Goal: Transaction & Acquisition: Book appointment/travel/reservation

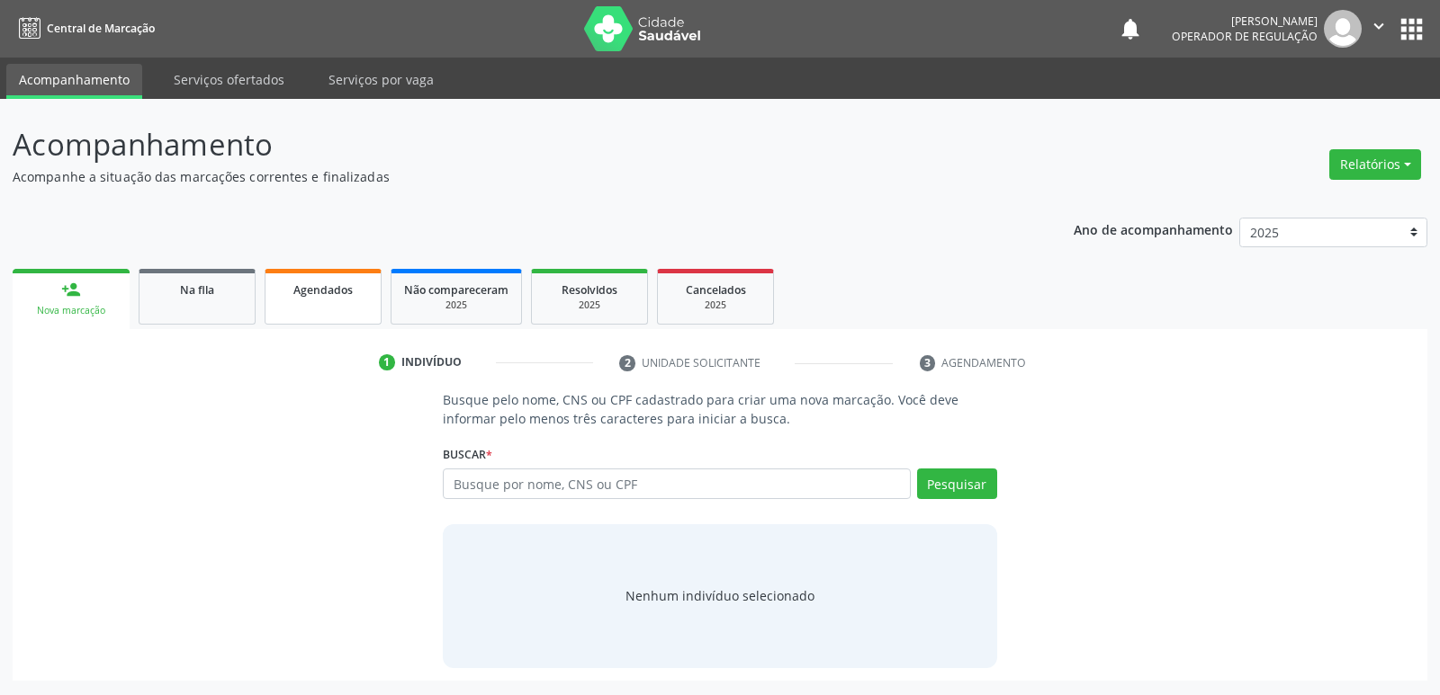
click at [329, 291] on span "Agendados" at bounding box center [322, 290] width 59 height 15
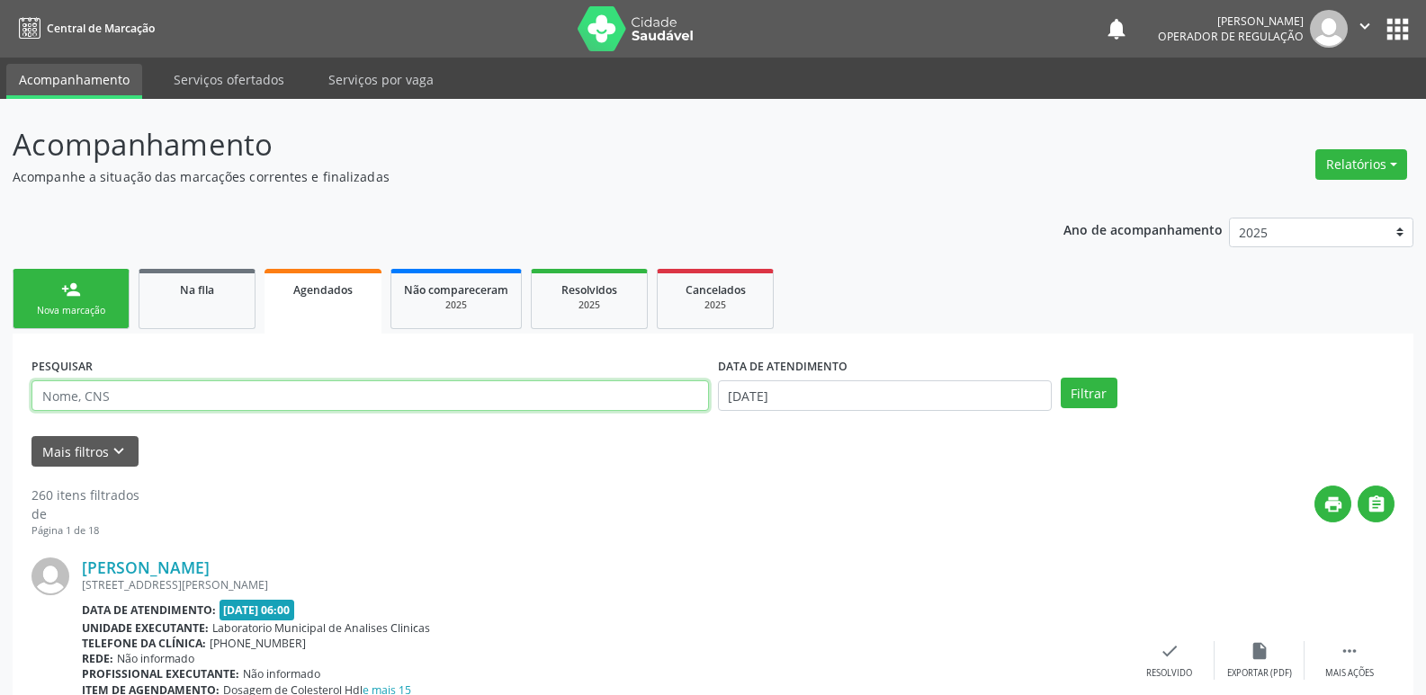
drag, startPoint x: 177, startPoint y: 399, endPoint x: 121, endPoint y: 147, distance: 258.0
click at [177, 399] on input "text" at bounding box center [370, 396] width 678 height 31
type input "[PERSON_NAME]"
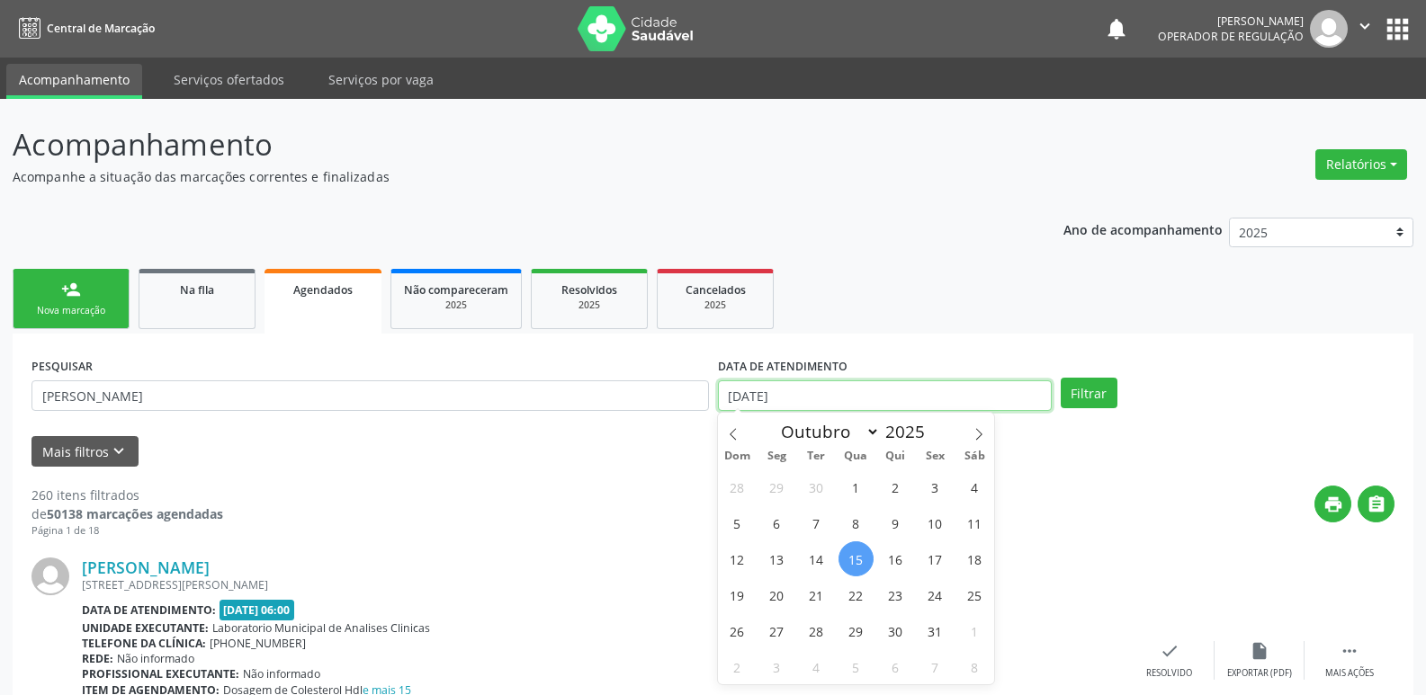
click at [802, 400] on input "[DATE]" at bounding box center [885, 396] width 334 height 31
click at [1061, 378] on button "Filtrar" at bounding box center [1089, 393] width 57 height 31
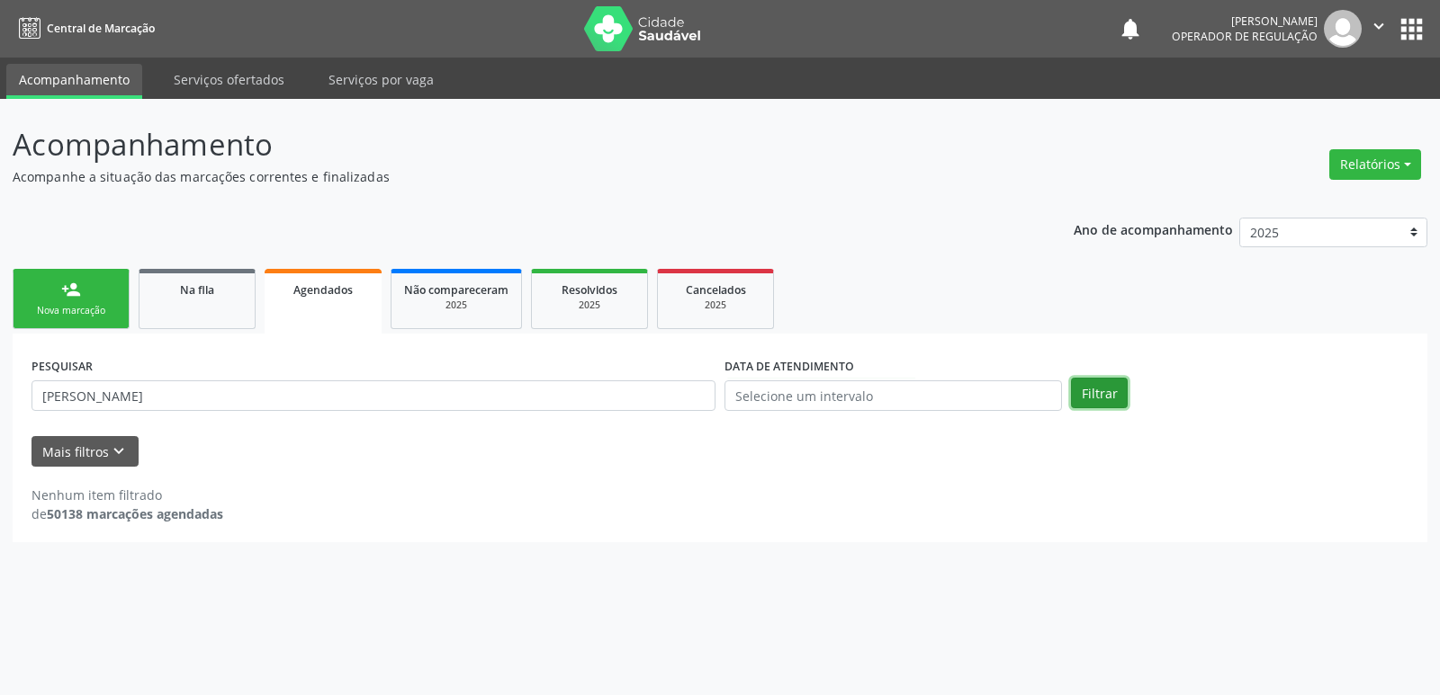
click at [1111, 391] on button "Filtrar" at bounding box center [1099, 393] width 57 height 31
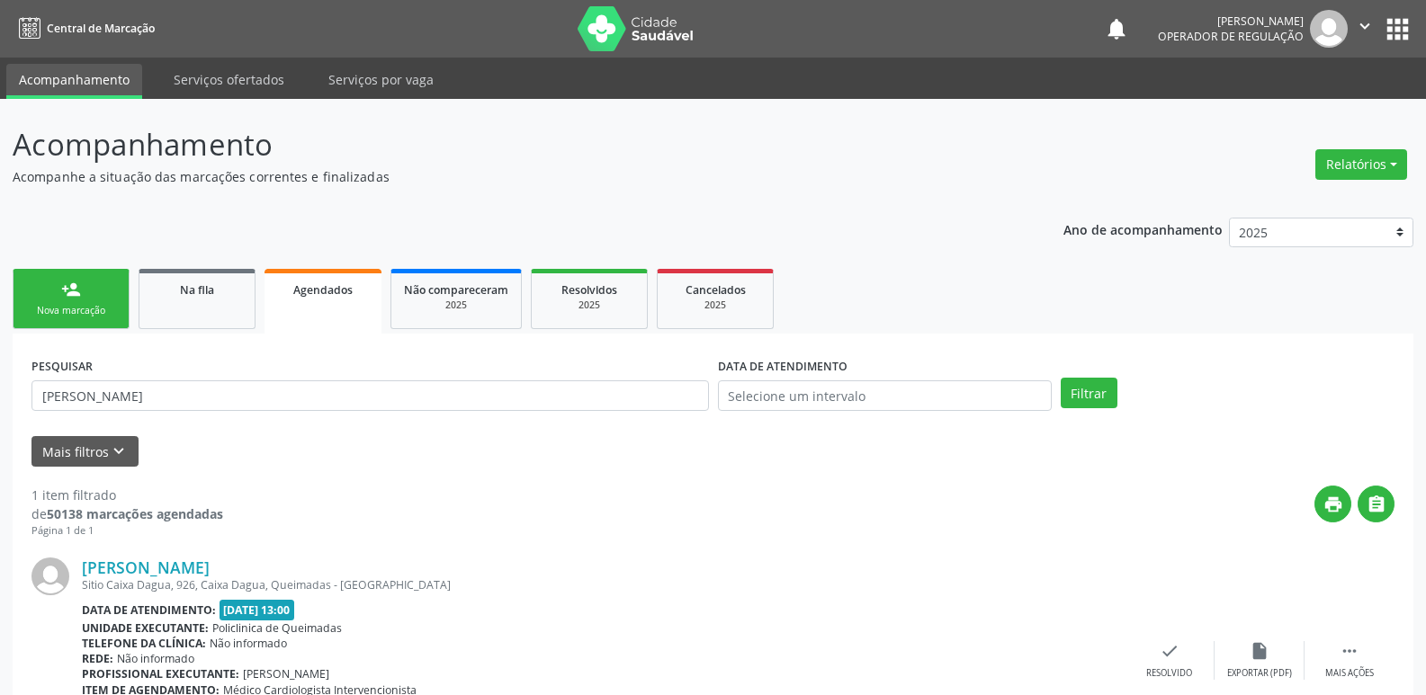
scroll to position [118, 0]
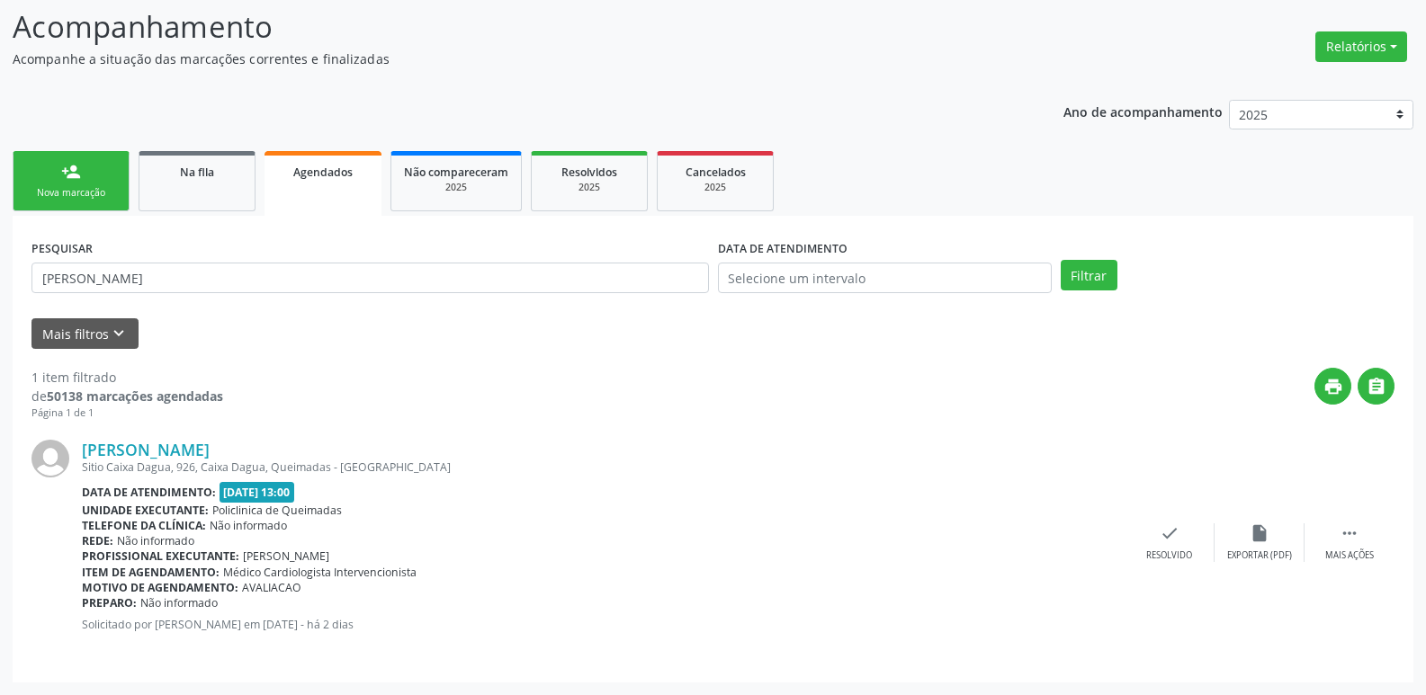
click at [71, 157] on link "person_add Nova marcação" at bounding box center [71, 181] width 117 height 60
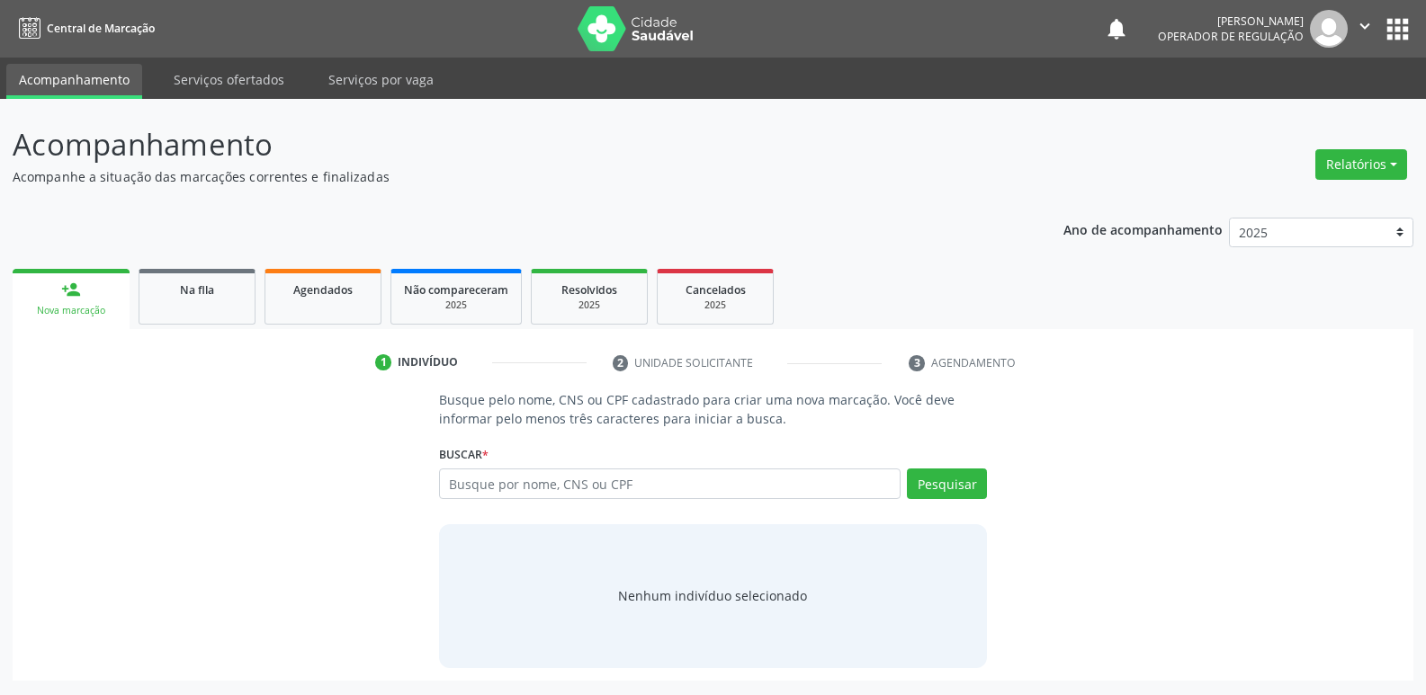
scroll to position [0, 0]
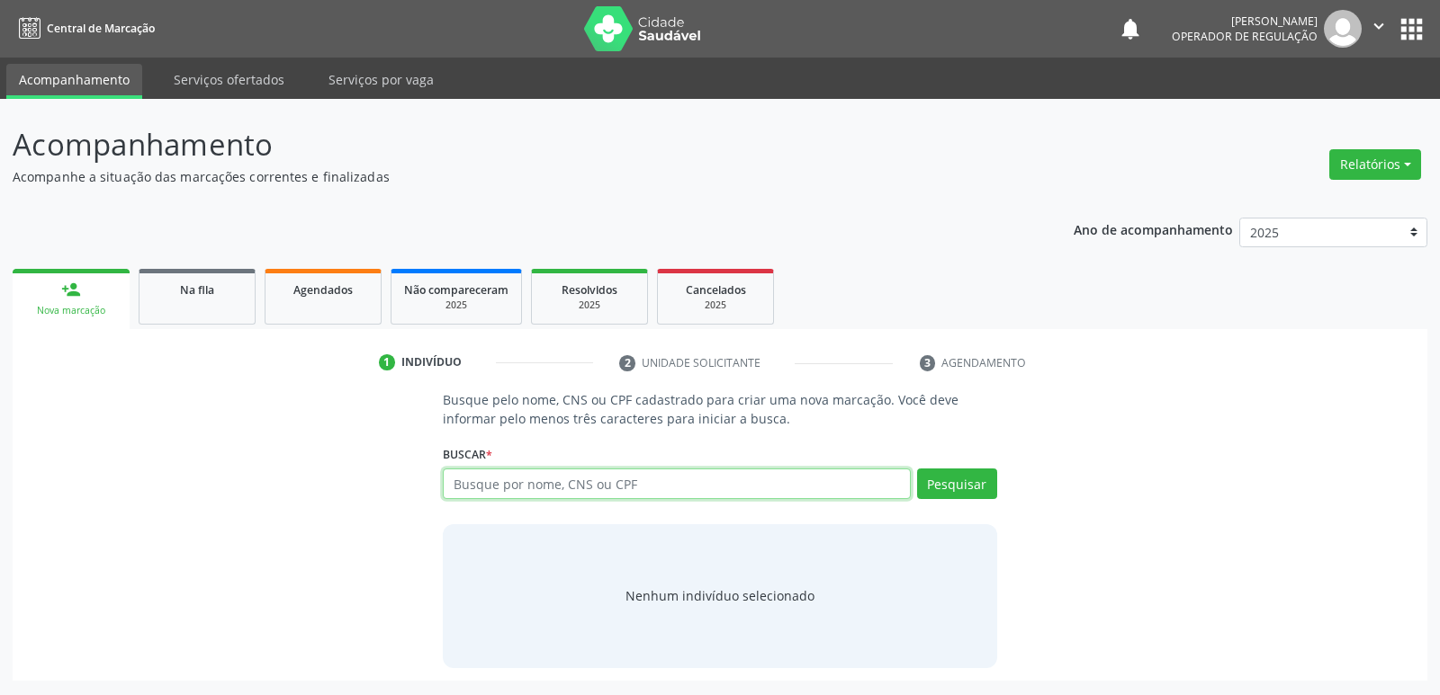
click at [508, 482] on input "text" at bounding box center [676, 484] width 467 height 31
type input "700909981544694"
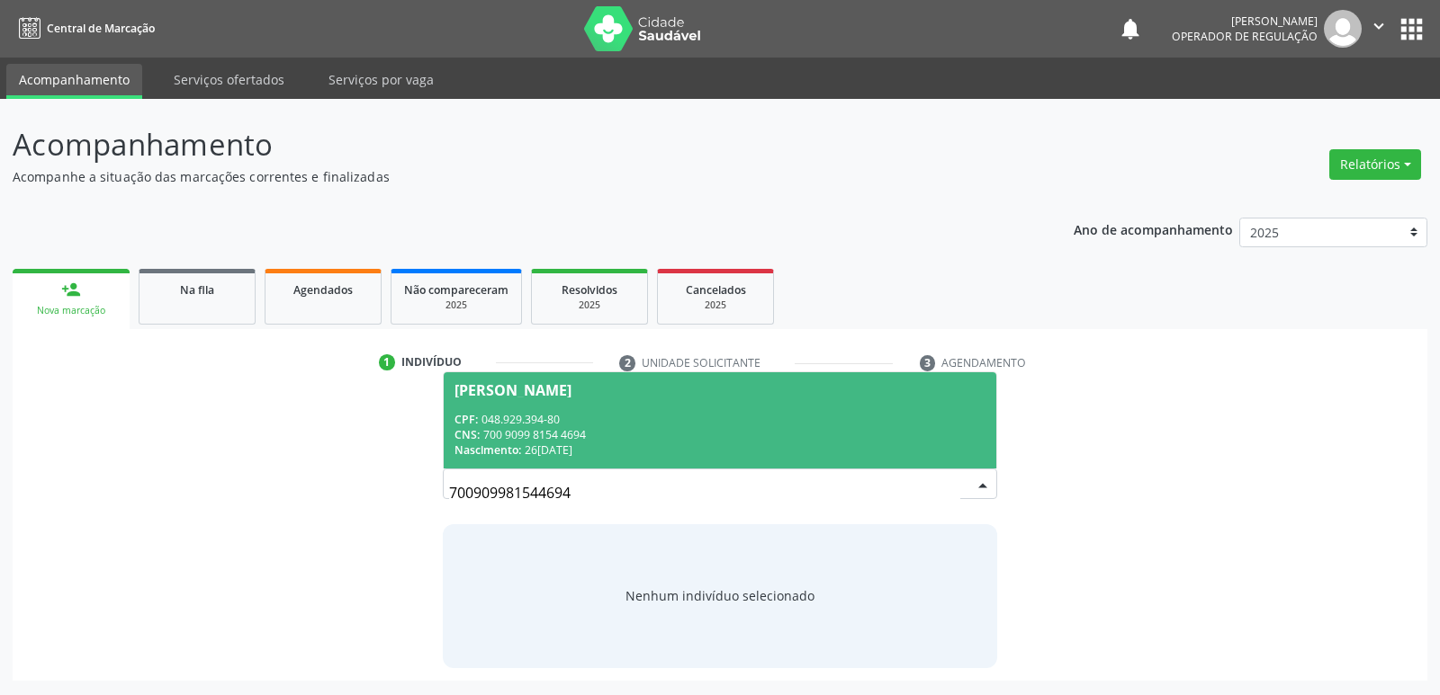
click at [591, 408] on span "[PERSON_NAME] CPF: 048.929.394-80 CNS: 700 9099 8154 4694 Nascimento: [DATE]" at bounding box center [720, 420] width 552 height 96
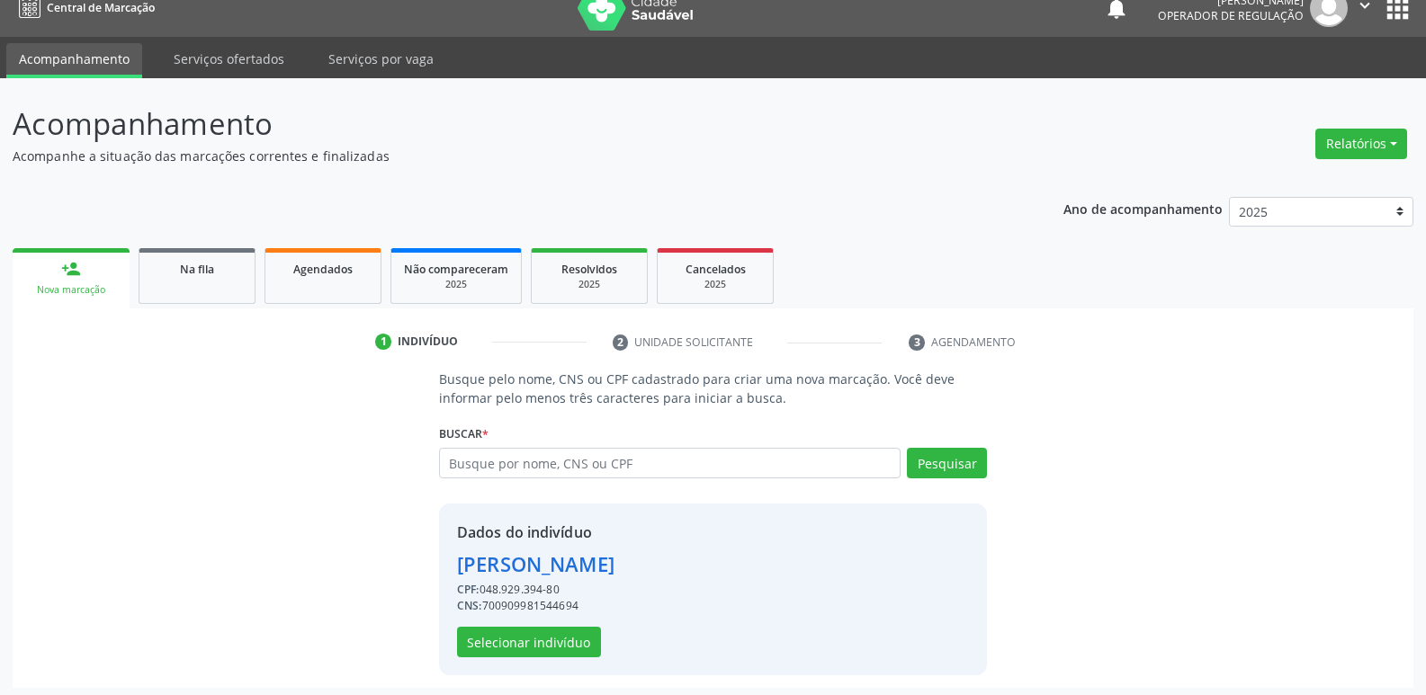
scroll to position [26, 0]
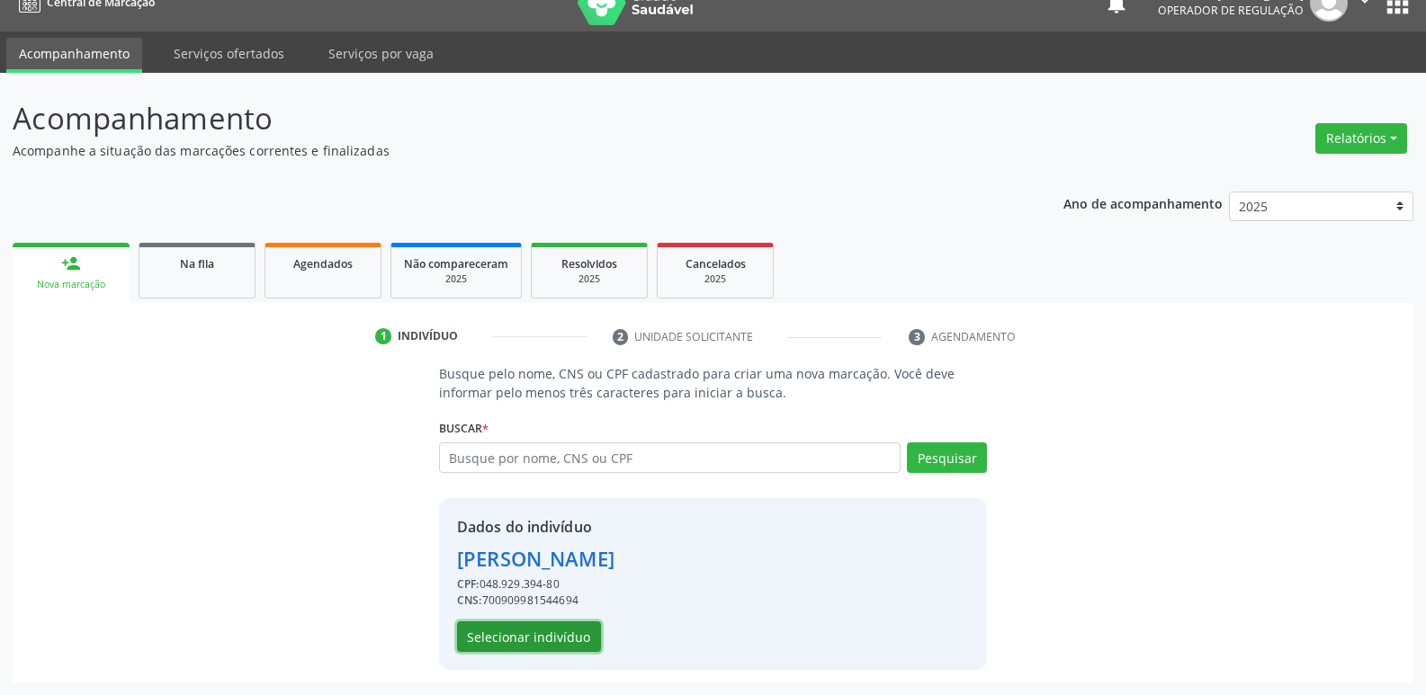
click at [537, 638] on button "Selecionar indivíduo" at bounding box center [529, 637] width 144 height 31
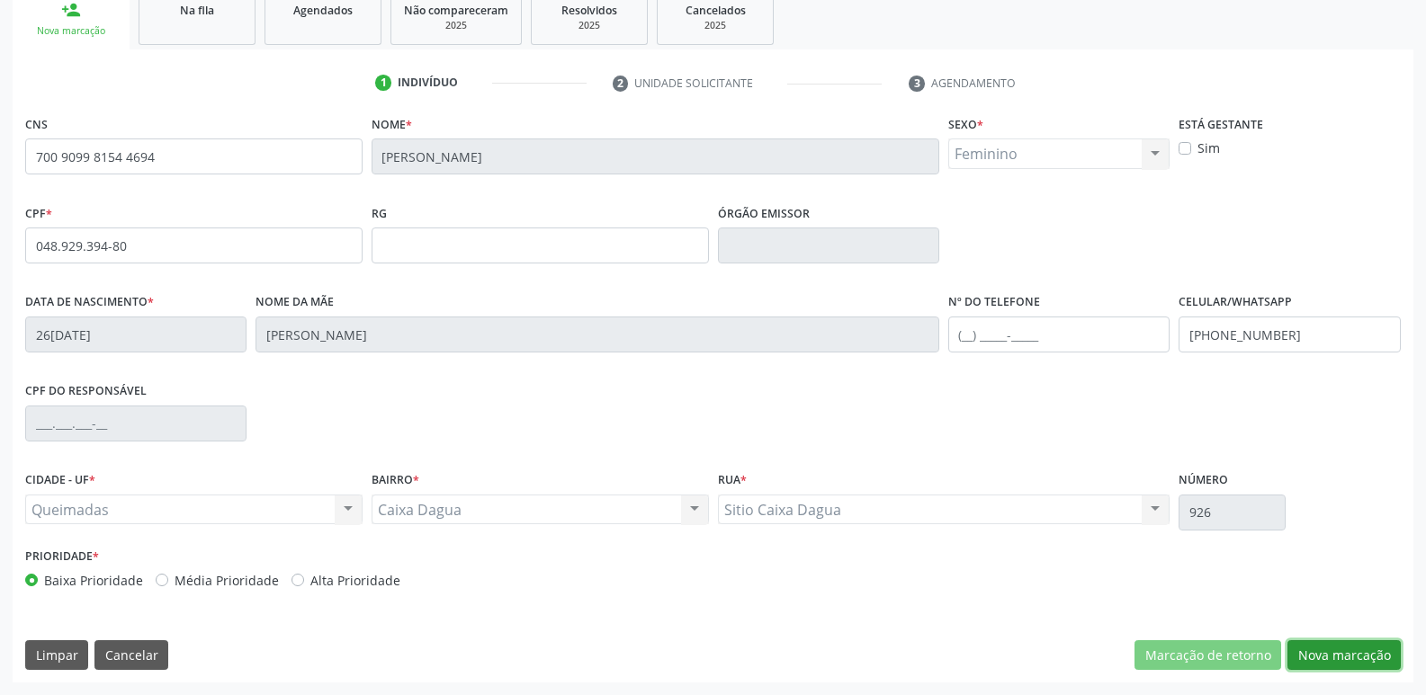
click at [1331, 656] on button "Nova marcação" at bounding box center [1344, 656] width 113 height 31
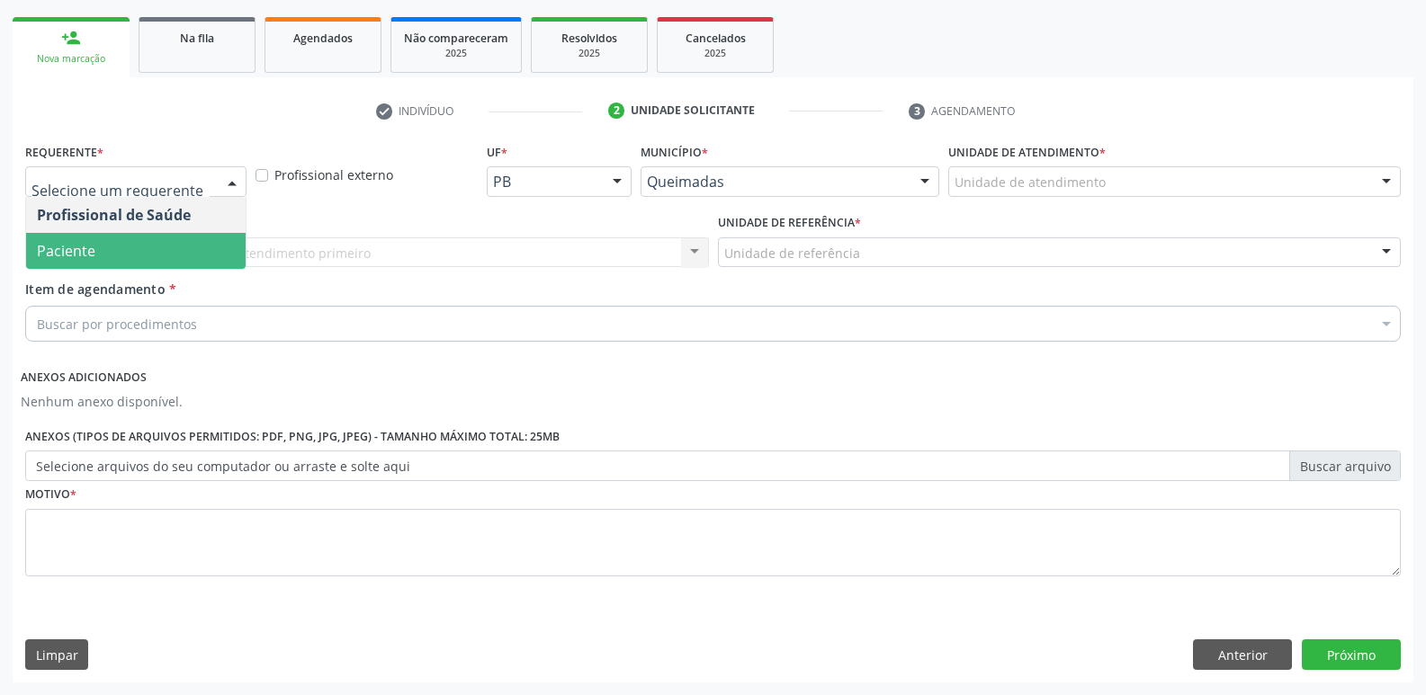
drag, startPoint x: 114, startPoint y: 243, endPoint x: 127, endPoint y: 240, distance: 12.9
click at [117, 244] on span "Paciente" at bounding box center [136, 251] width 220 height 36
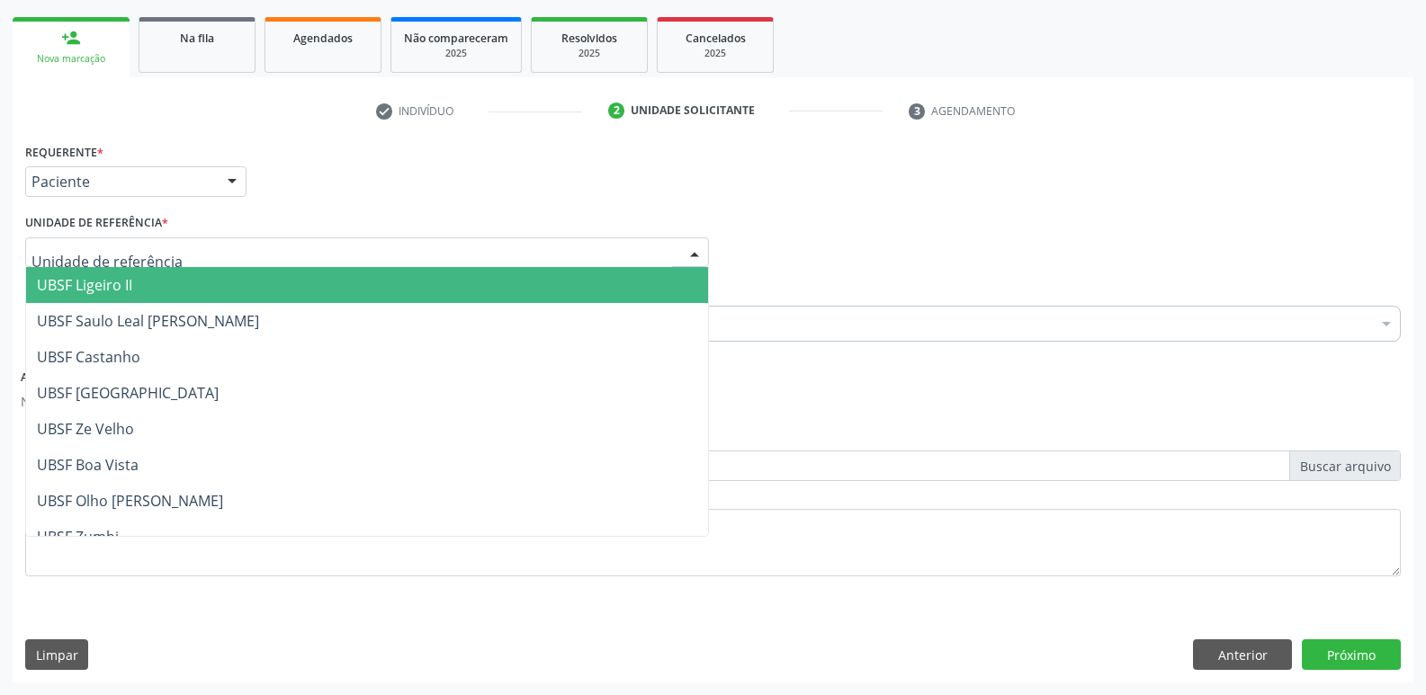
type input "V"
type input "CA"
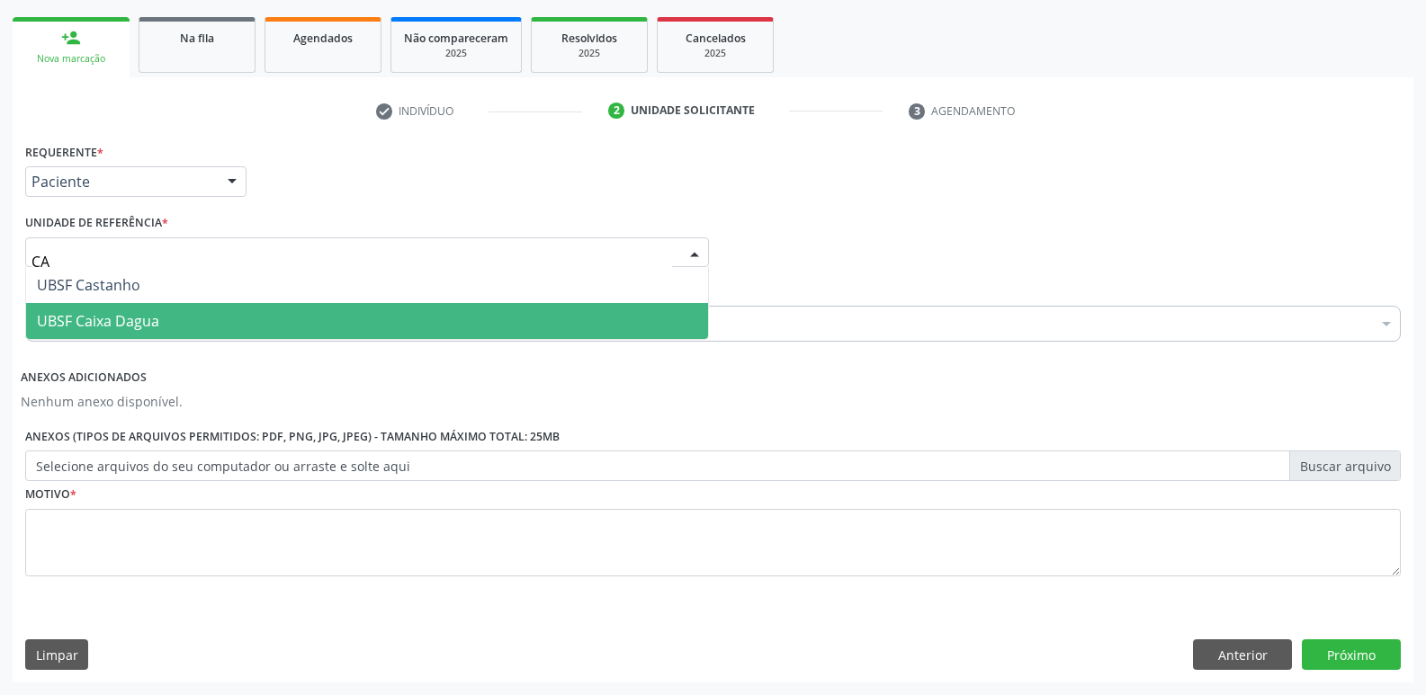
click at [132, 323] on span "UBSF Caixa Dagua" at bounding box center [98, 321] width 122 height 20
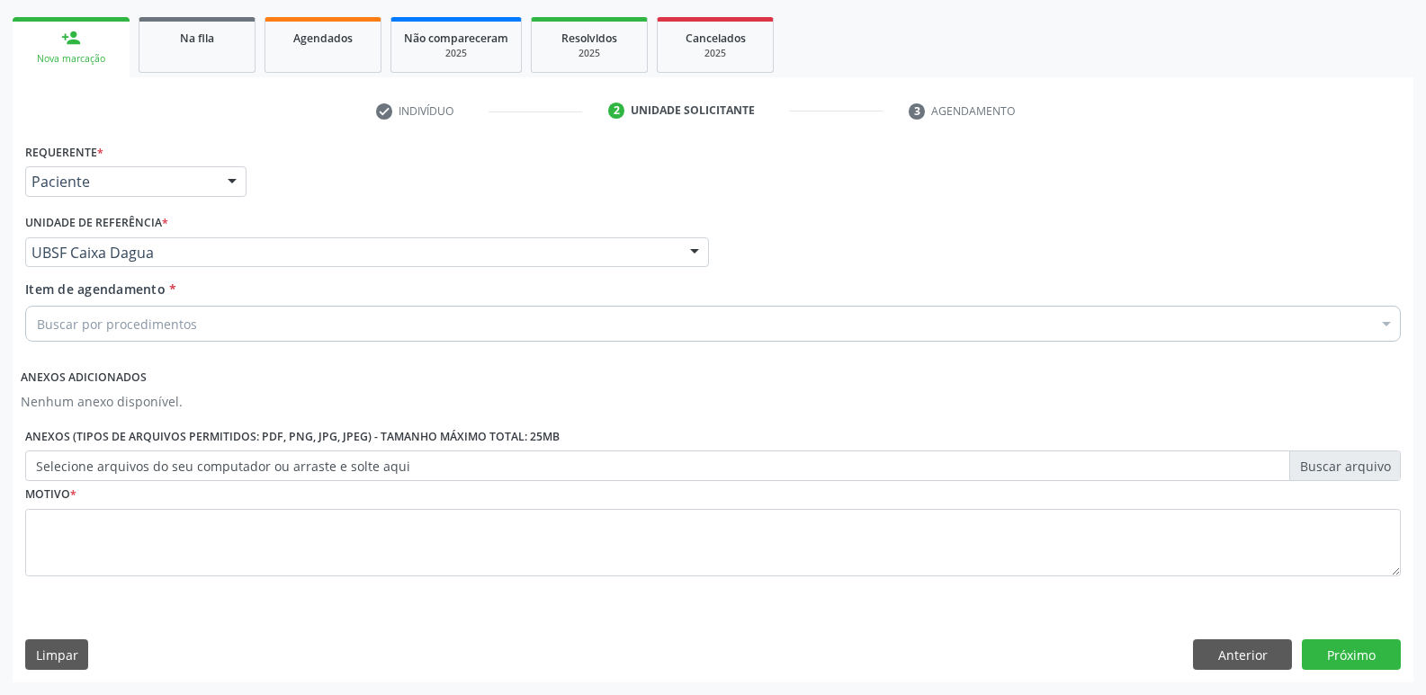
drag, startPoint x: 127, startPoint y: 327, endPoint x: 116, endPoint y: 321, distance: 12.1
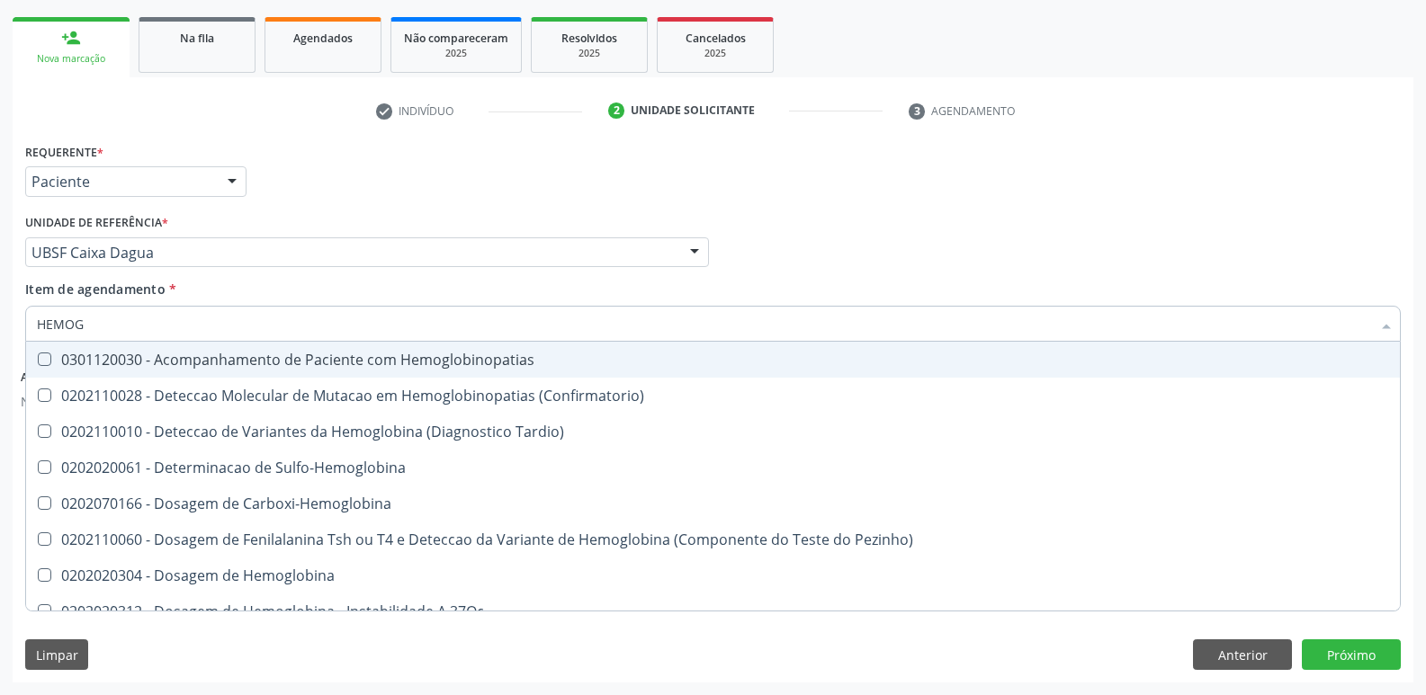
type input "HEMOGR"
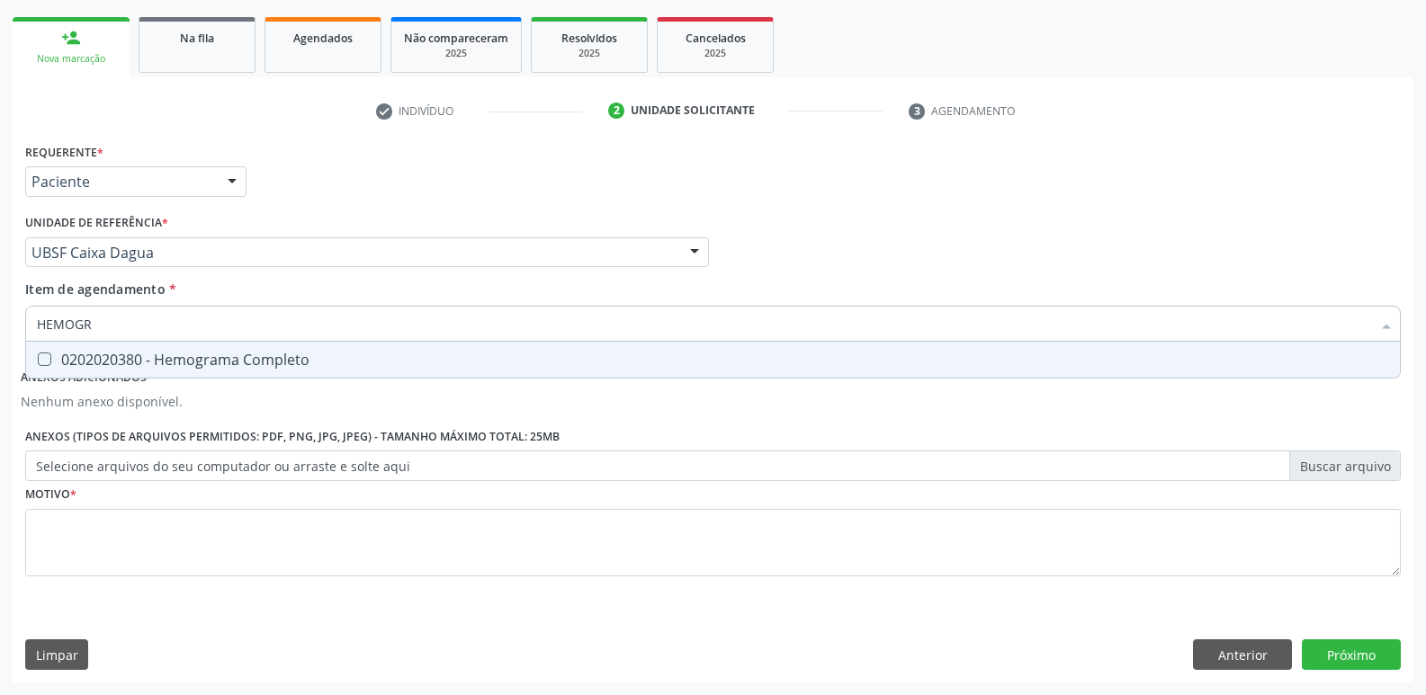
click at [130, 367] on div "0202020380 - Hemograma Completo" at bounding box center [713, 360] width 1352 height 14
checkbox Completo "true"
type input "HEMOG"
checkbox Completo "false"
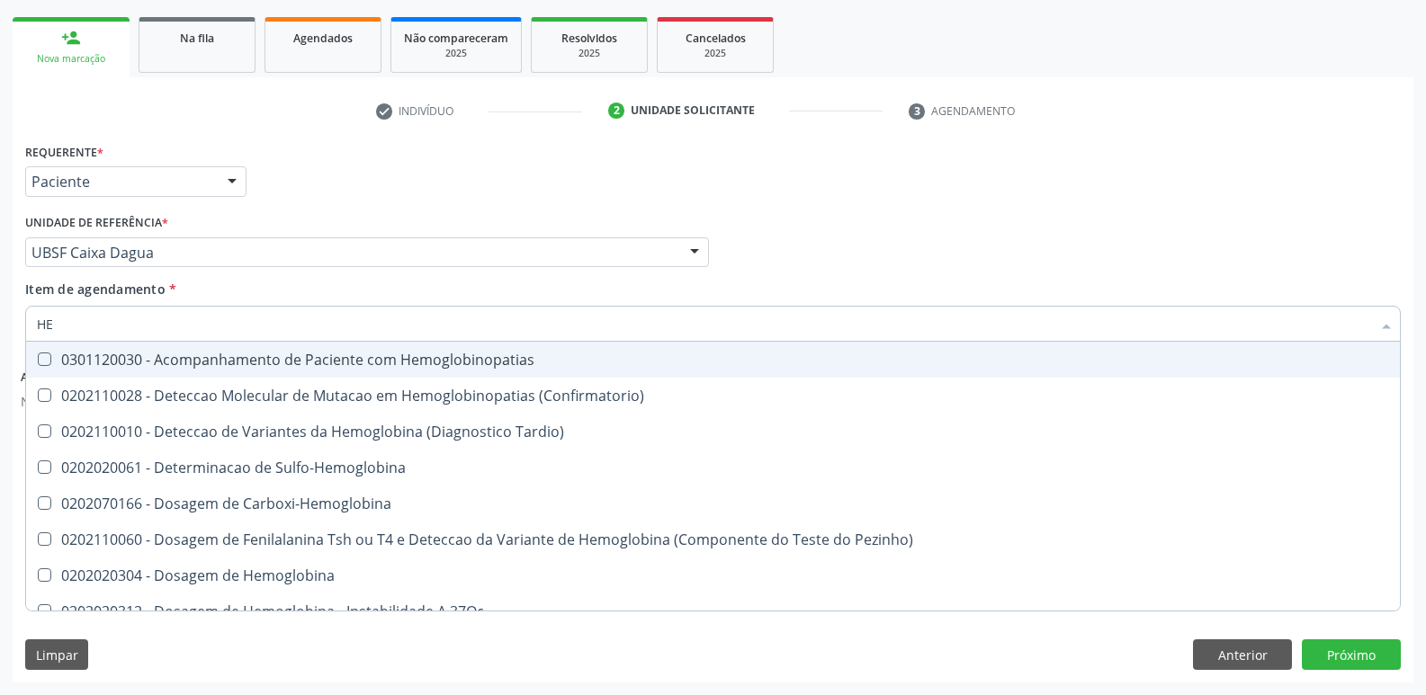
type input "H"
checkbox Completo "false"
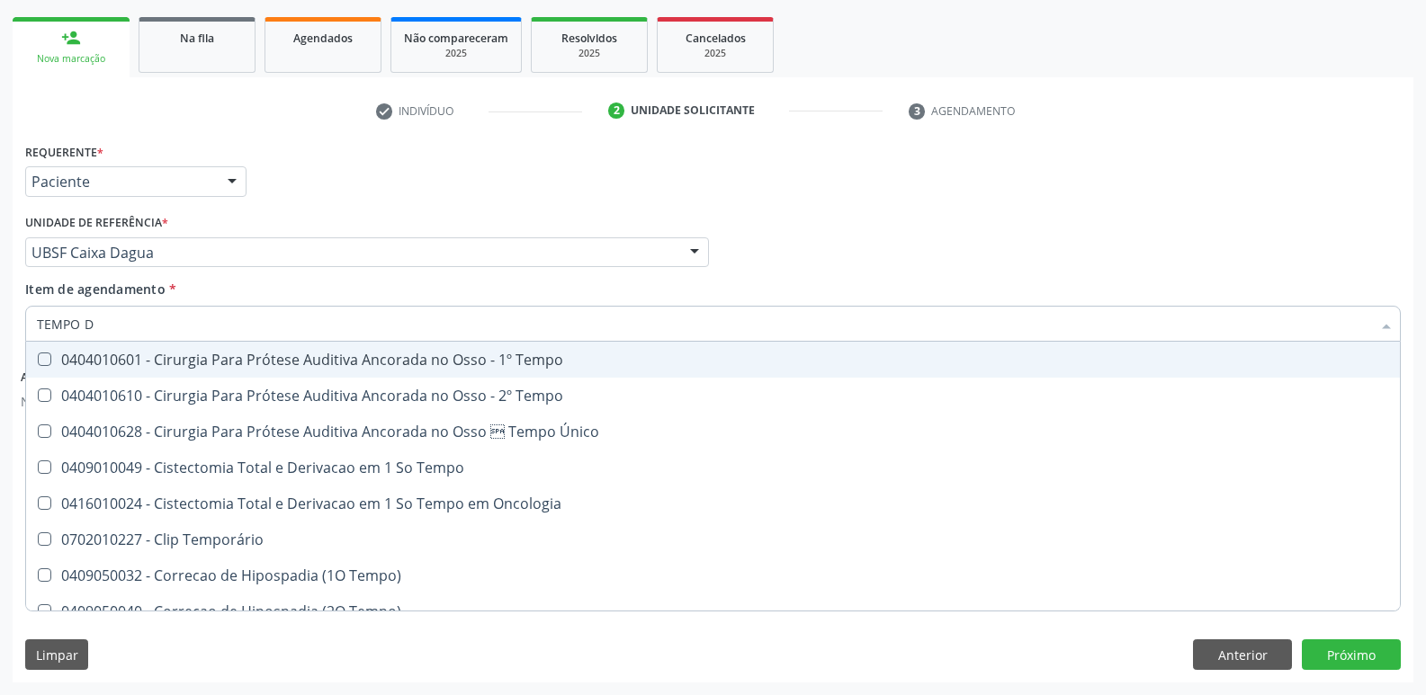
type input "TEMPO DE"
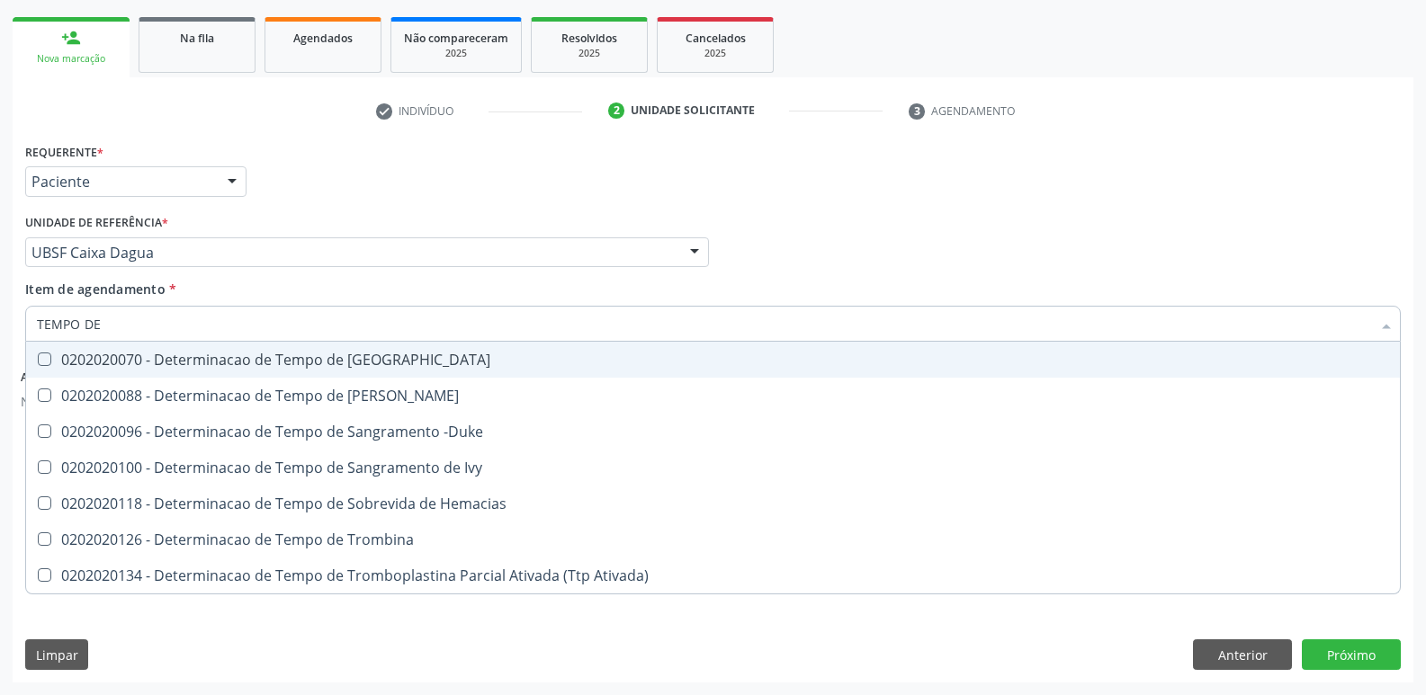
click at [131, 364] on div "0202020070 - Determinacao de Tempo de [GEOGRAPHIC_DATA]" at bounding box center [713, 360] width 1352 height 14
checkbox Coagulacao "true"
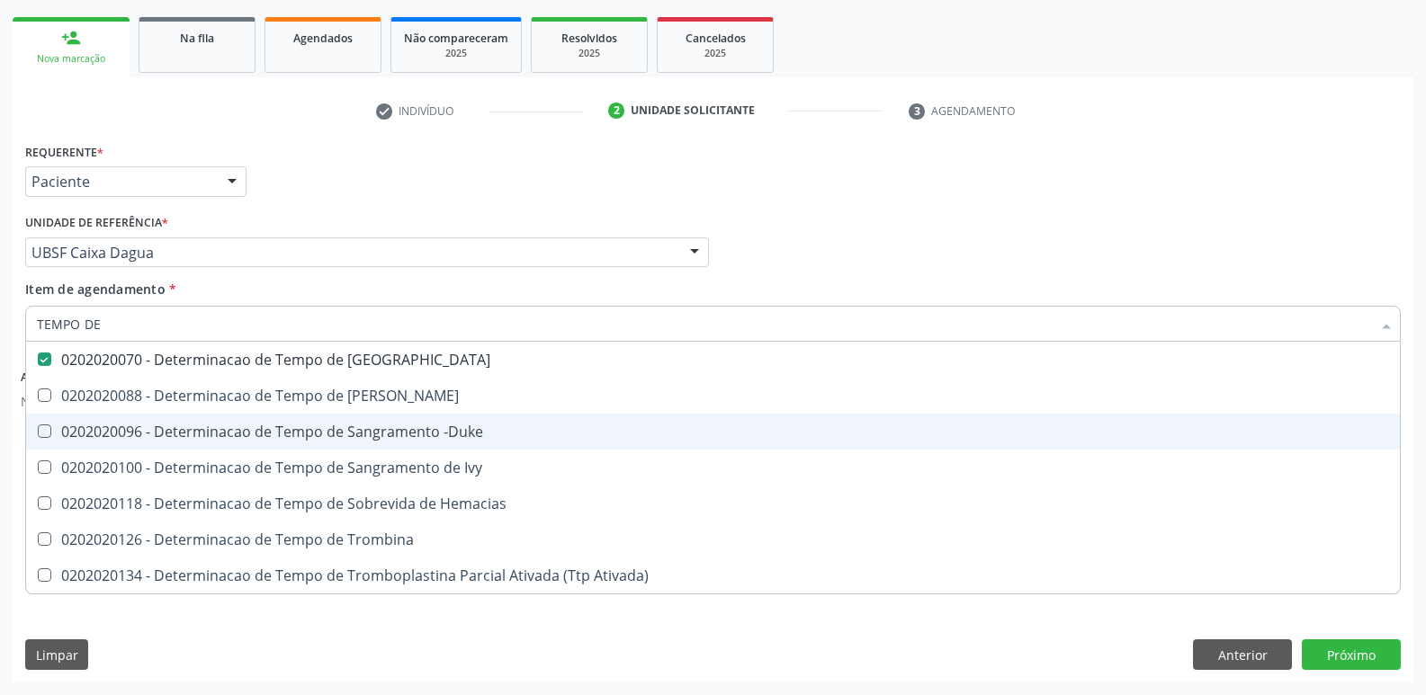
click at [208, 437] on div "0202020096 - Determinacao de Tempo de Sangramento -Duke" at bounding box center [713, 432] width 1352 height 14
checkbox -Duke "true"
type input "TEMPO"
checkbox Coagulacao "false"
checkbox -Duke "false"
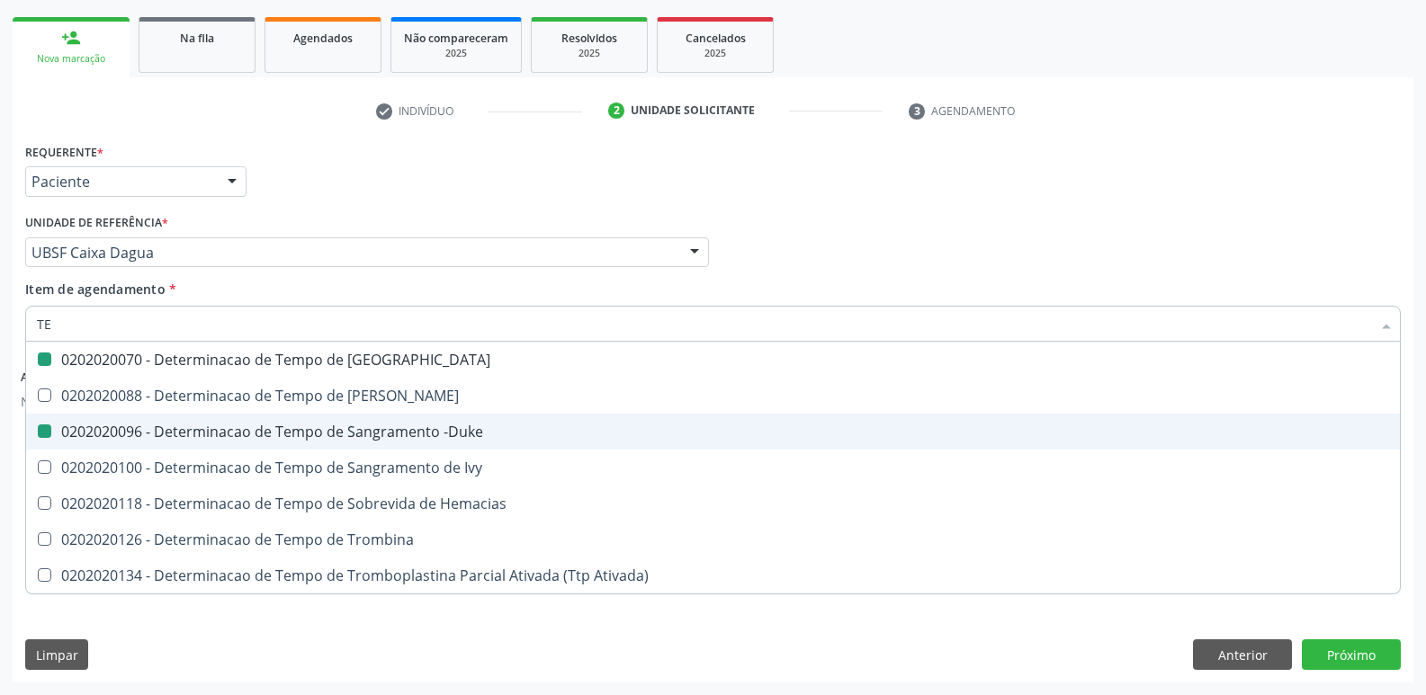
type input "T"
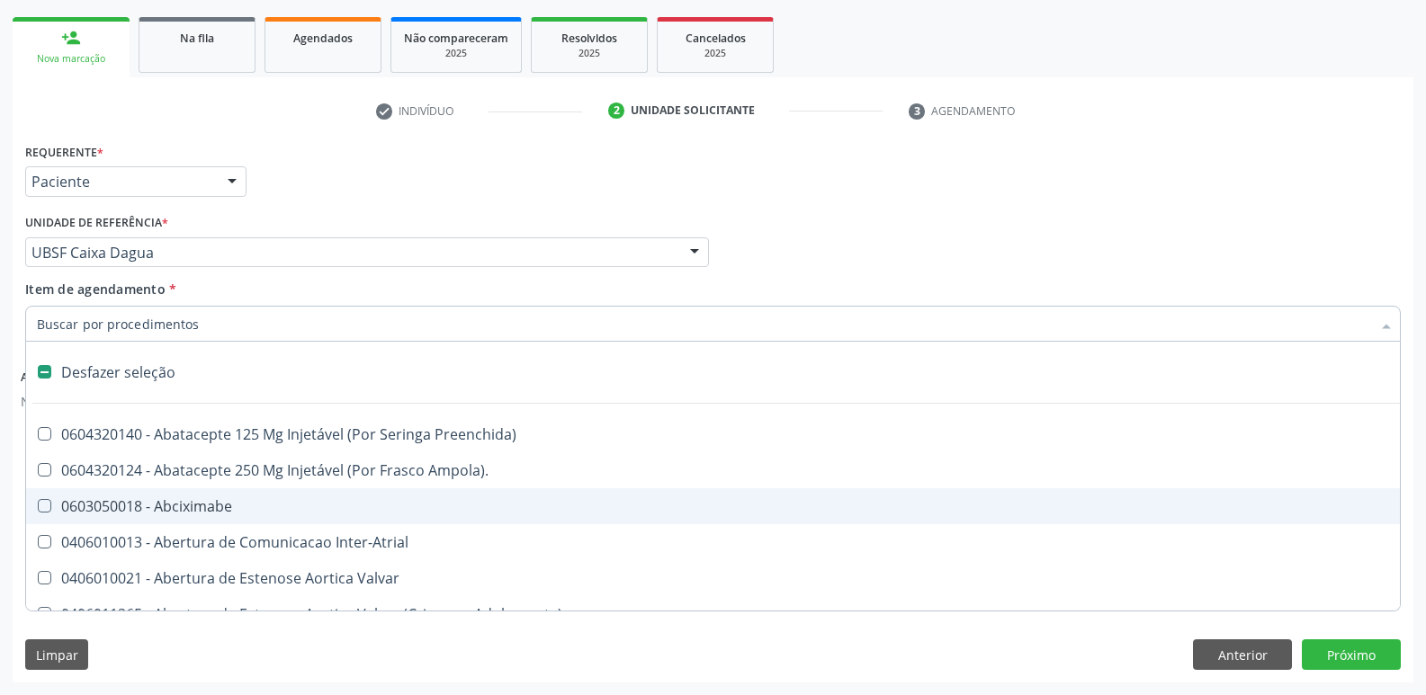
type input "G"
checkbox Estereotaxica "true"
checkbox Pre-Escalenica "true"
checkbox Persistente "true"
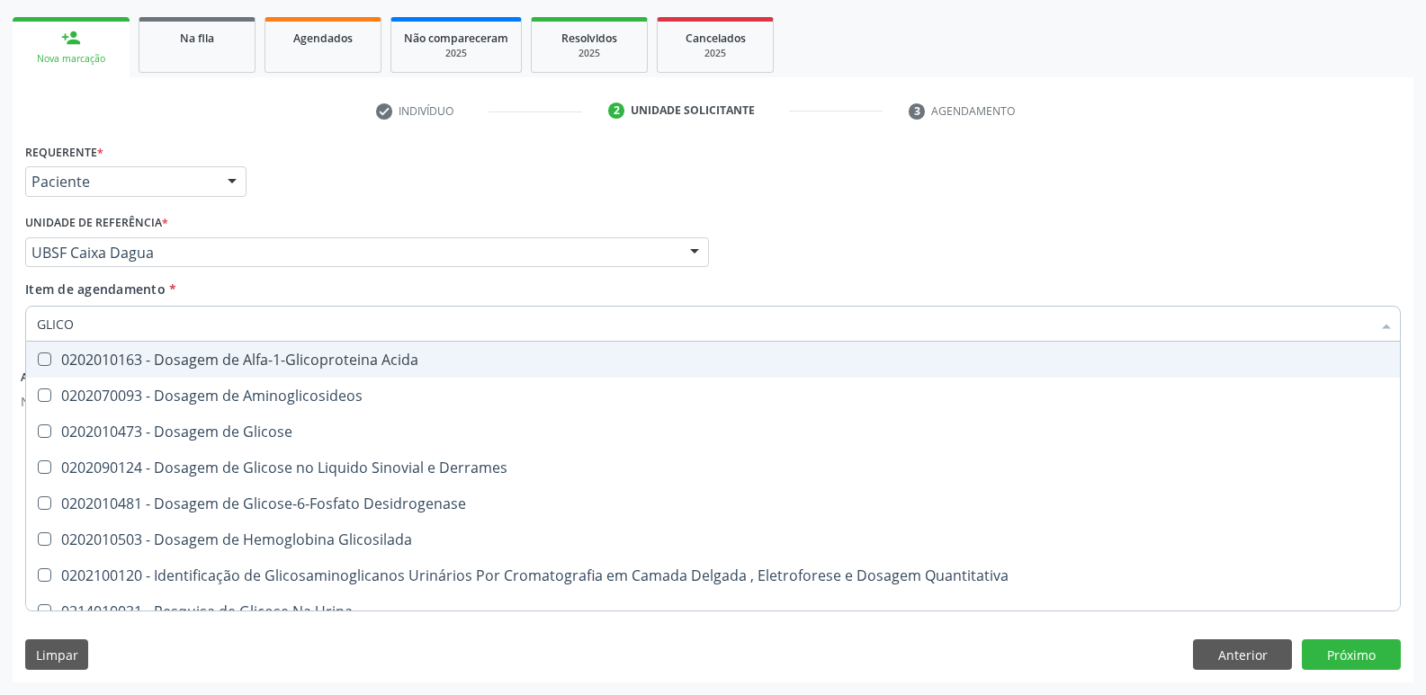
type input "GLICOS"
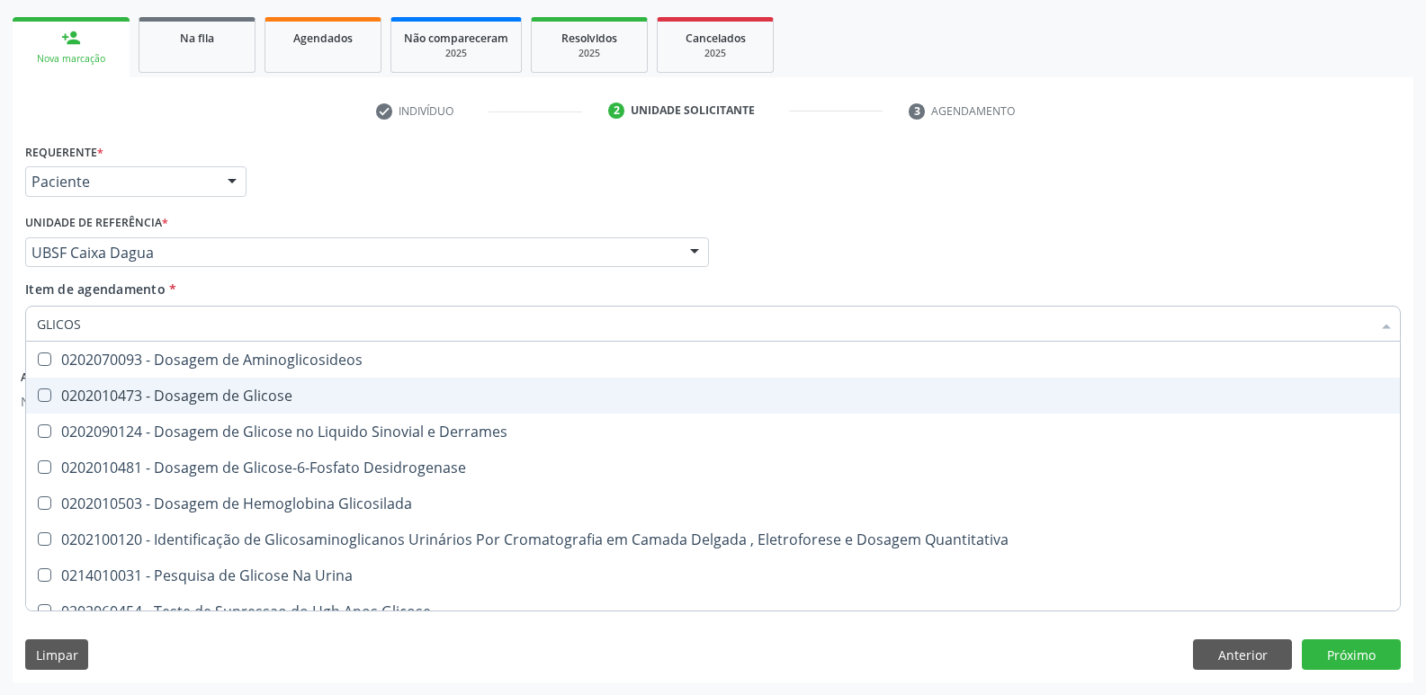
click at [247, 385] on span "0202010473 - Dosagem de Glicose" at bounding box center [713, 396] width 1374 height 36
checkbox Glicose "true"
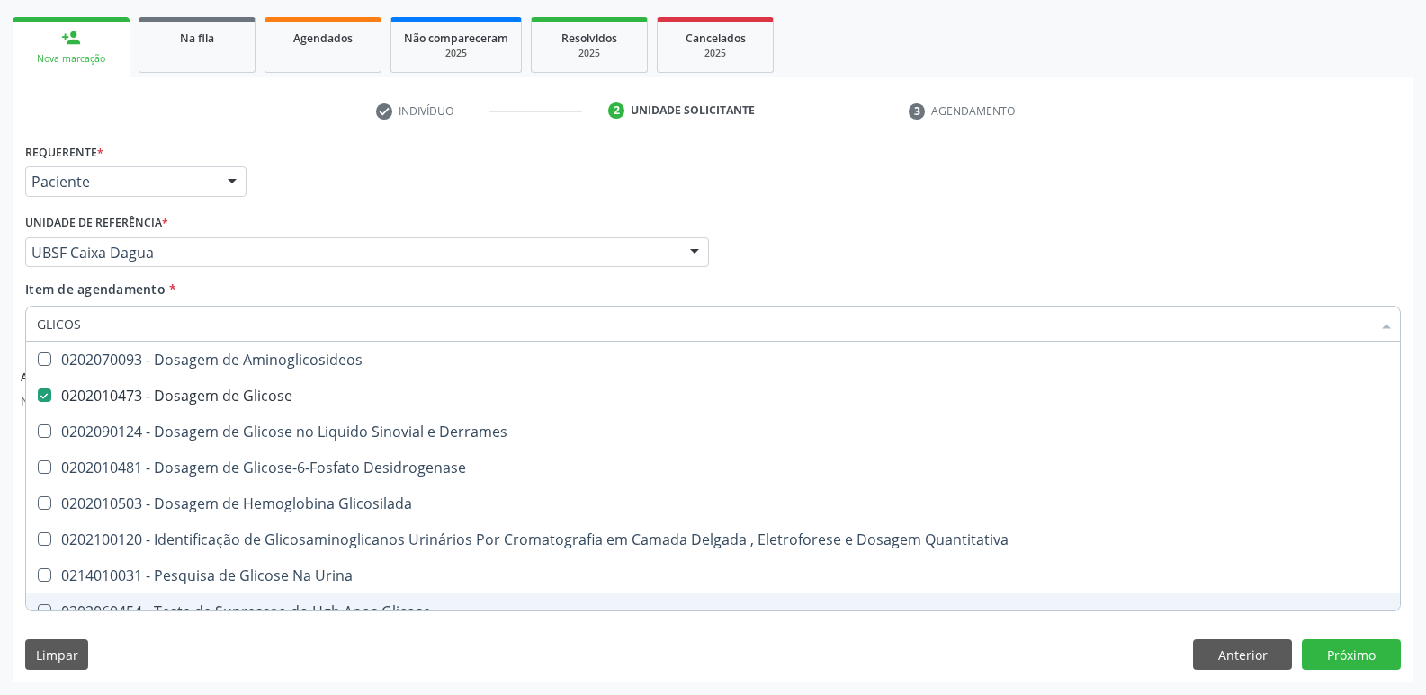
drag, startPoint x: 340, startPoint y: 675, endPoint x: 322, endPoint y: 588, distance: 88.2
click at [341, 670] on div "Requerente * Paciente Profissional de Saúde Paciente Nenhum resultado encontrad…" at bounding box center [713, 410] width 1401 height 543
checkbox Derrames "true"
checkbox Desidrogenase "true"
checkbox Glicosilada "true"
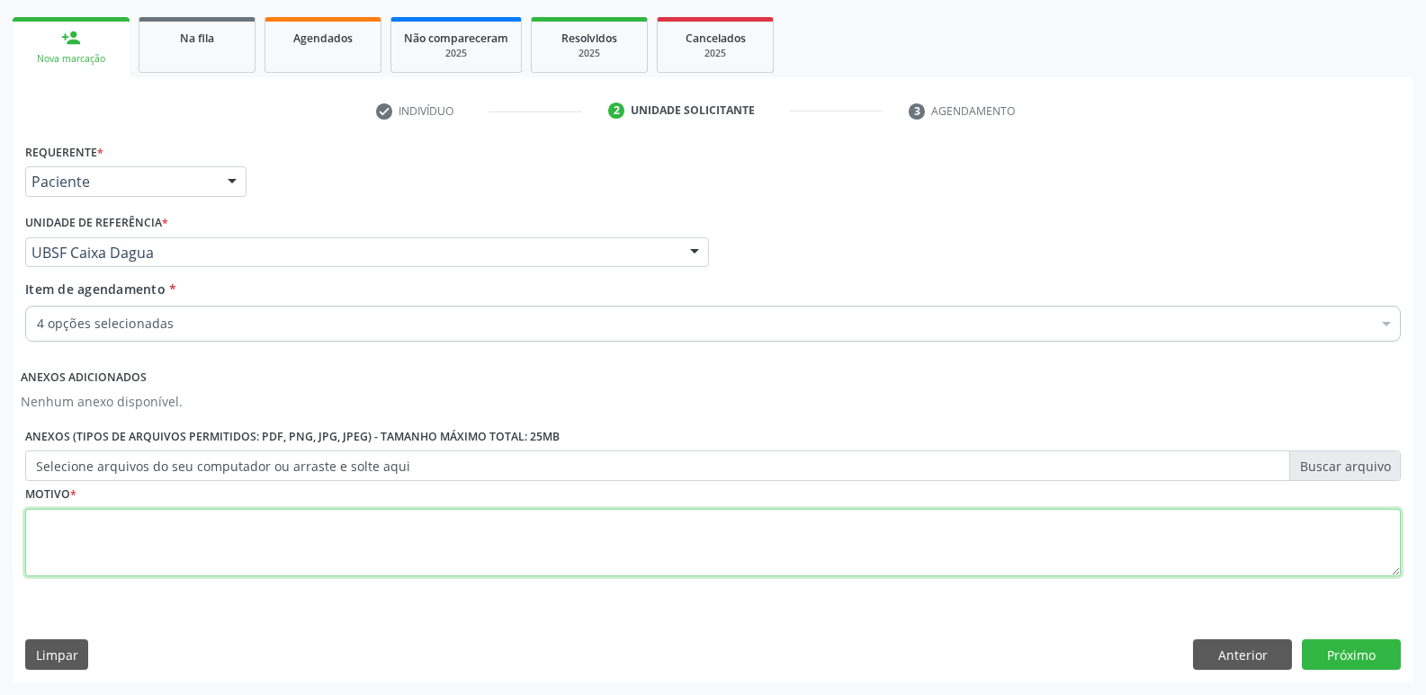
click at [321, 538] on textarea at bounding box center [713, 543] width 1376 height 68
type textarea "AVALIAÇÃO"
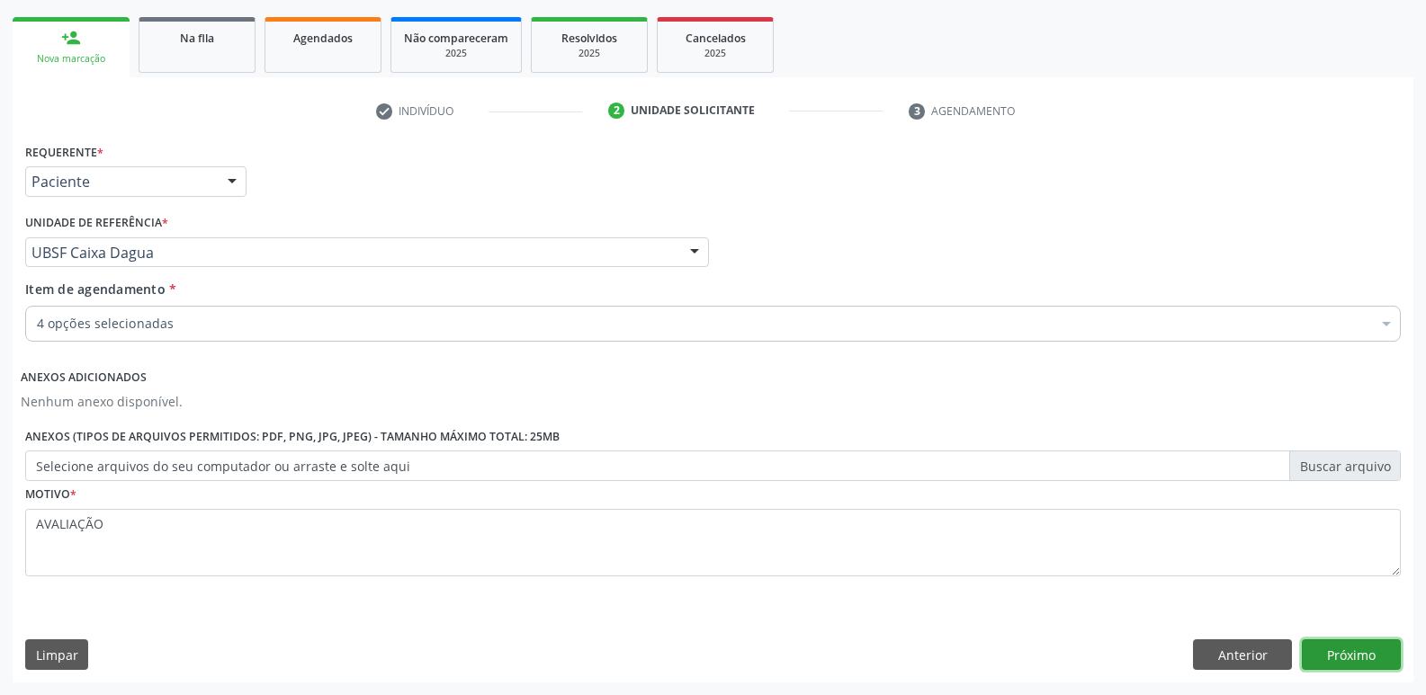
click at [1333, 651] on button "Próximo" at bounding box center [1351, 655] width 99 height 31
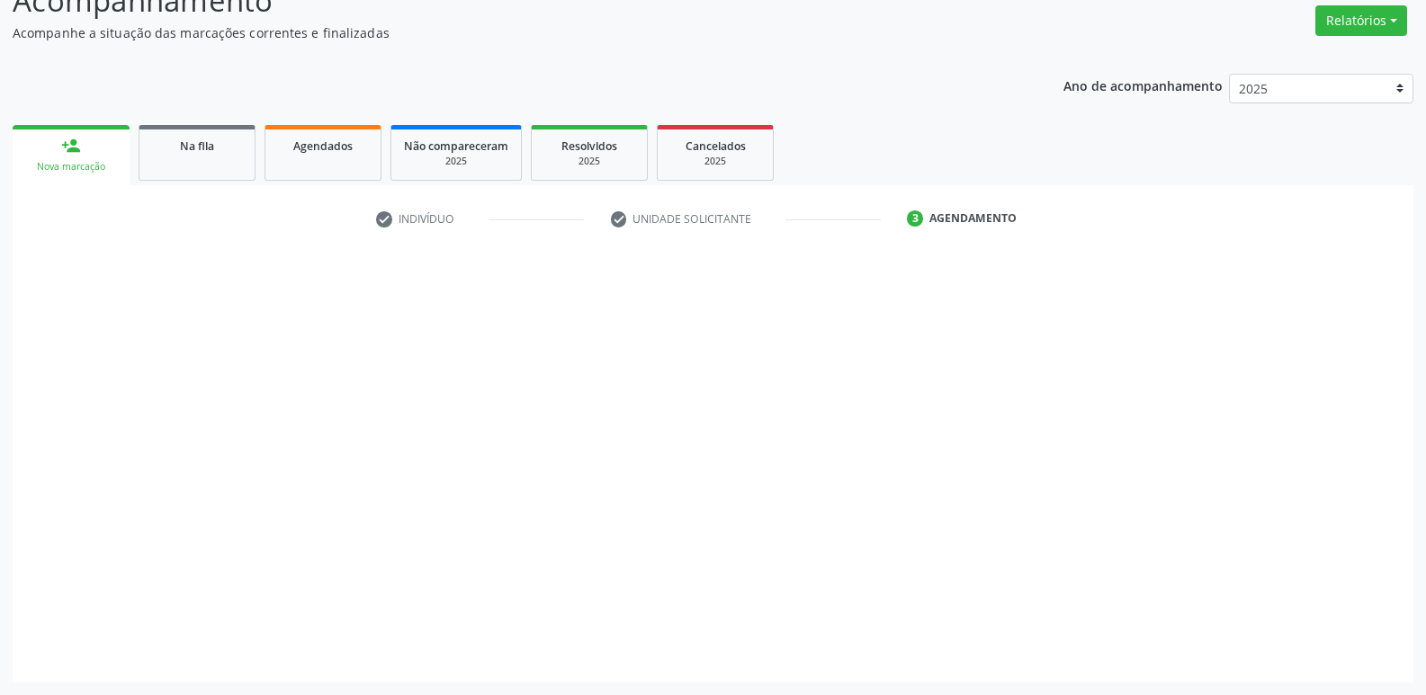
scroll to position [144, 0]
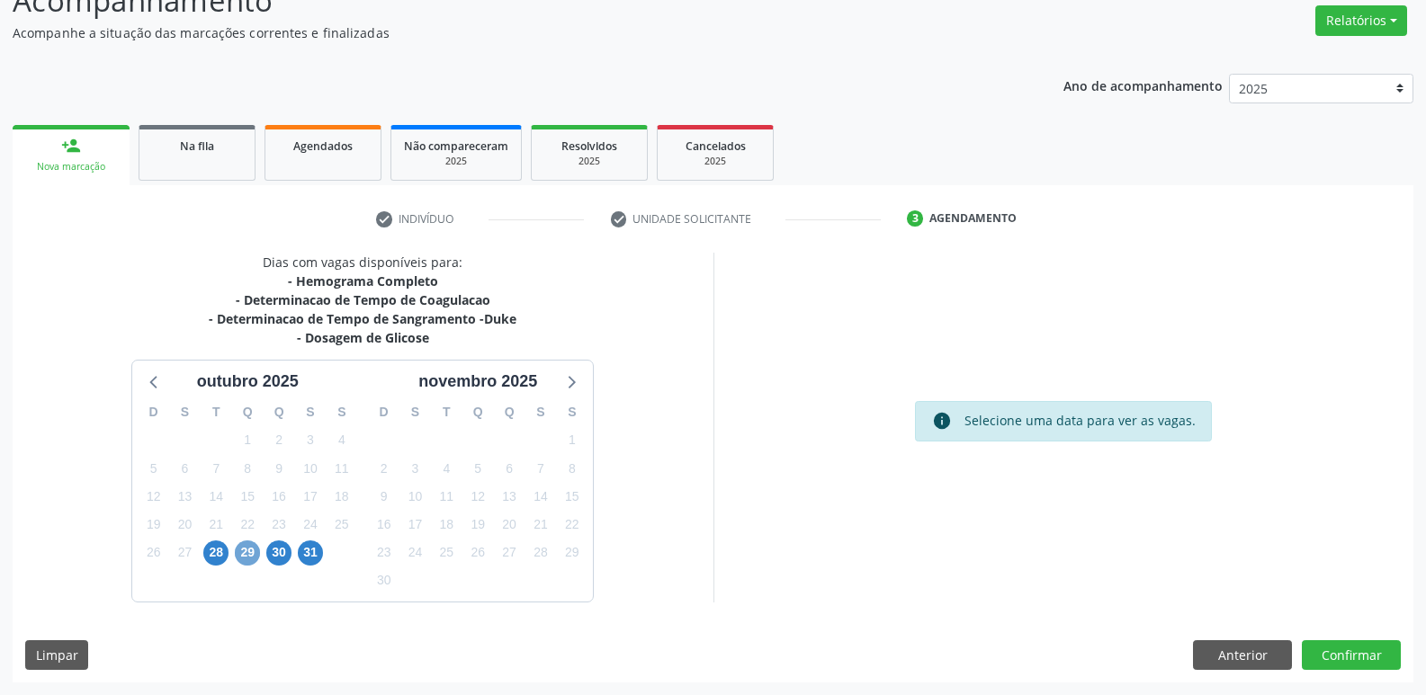
click at [243, 555] on span "29" at bounding box center [247, 553] width 25 height 25
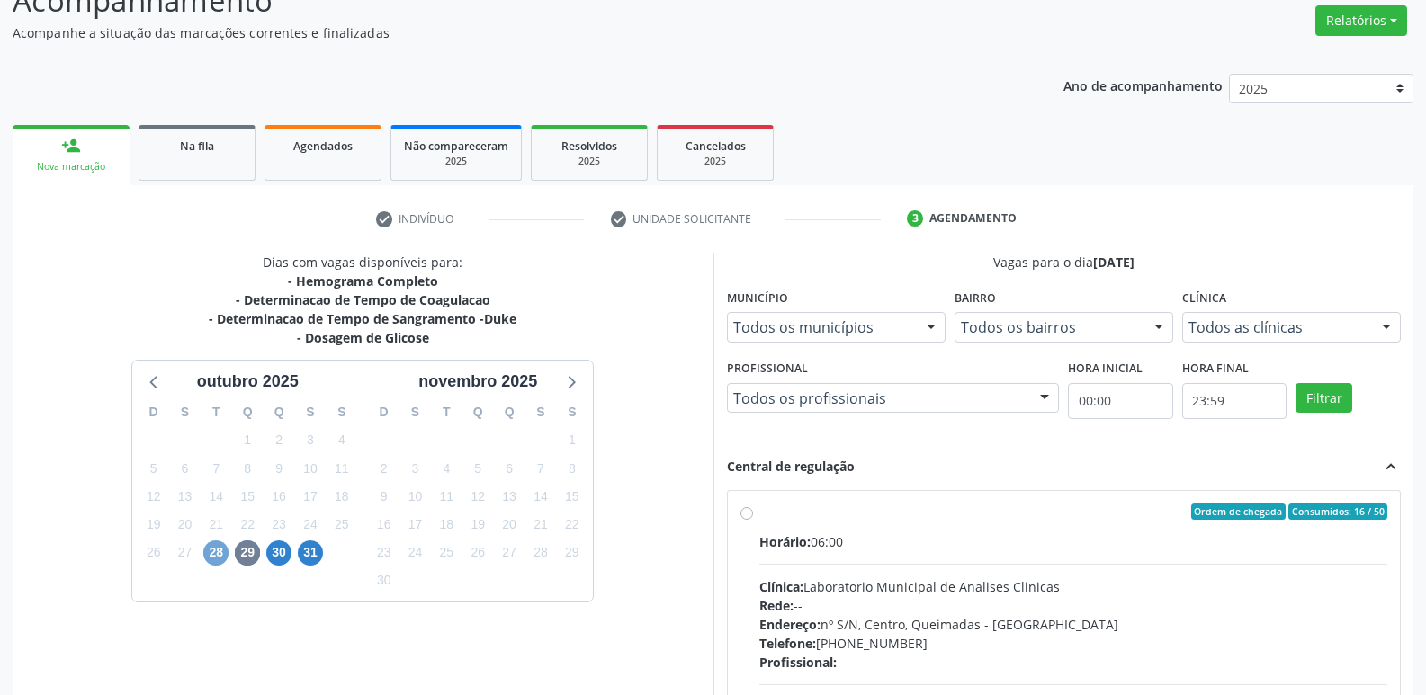
click at [219, 552] on span "28" at bounding box center [215, 553] width 25 height 25
click at [248, 557] on span "29" at bounding box center [247, 553] width 25 height 25
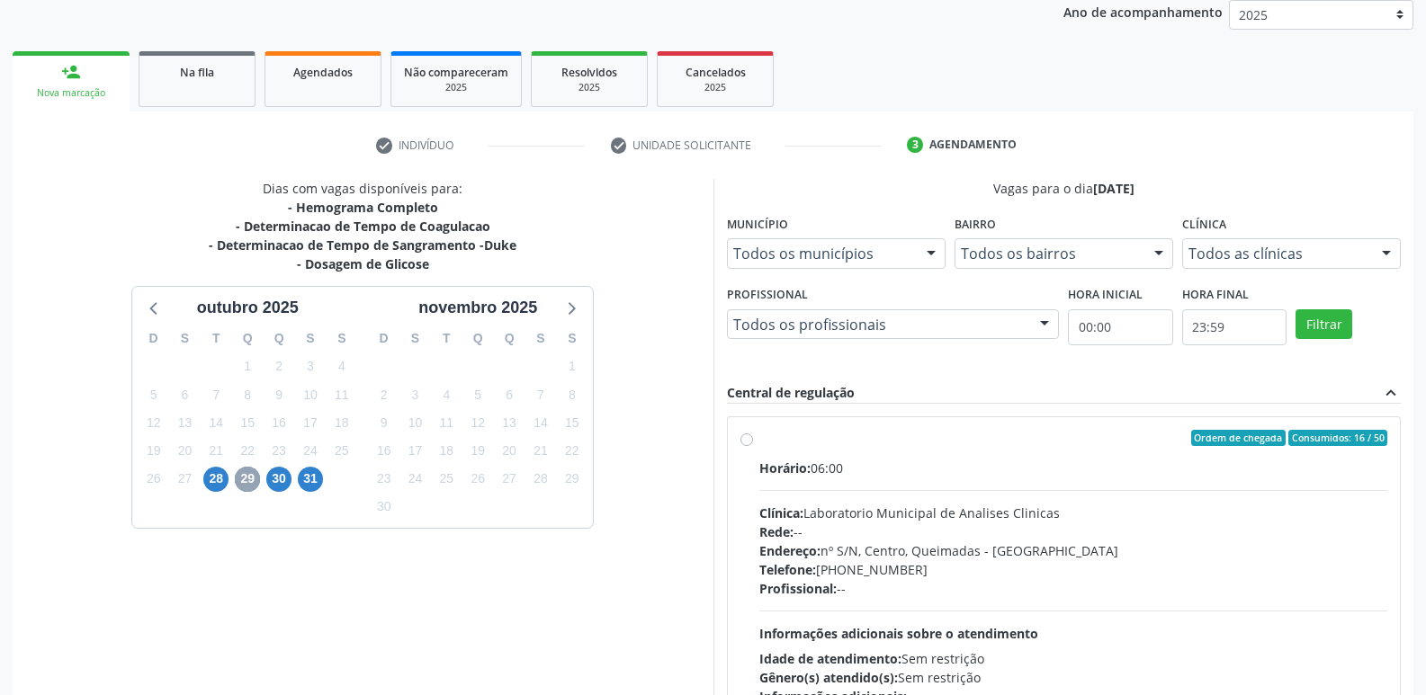
scroll to position [347, 0]
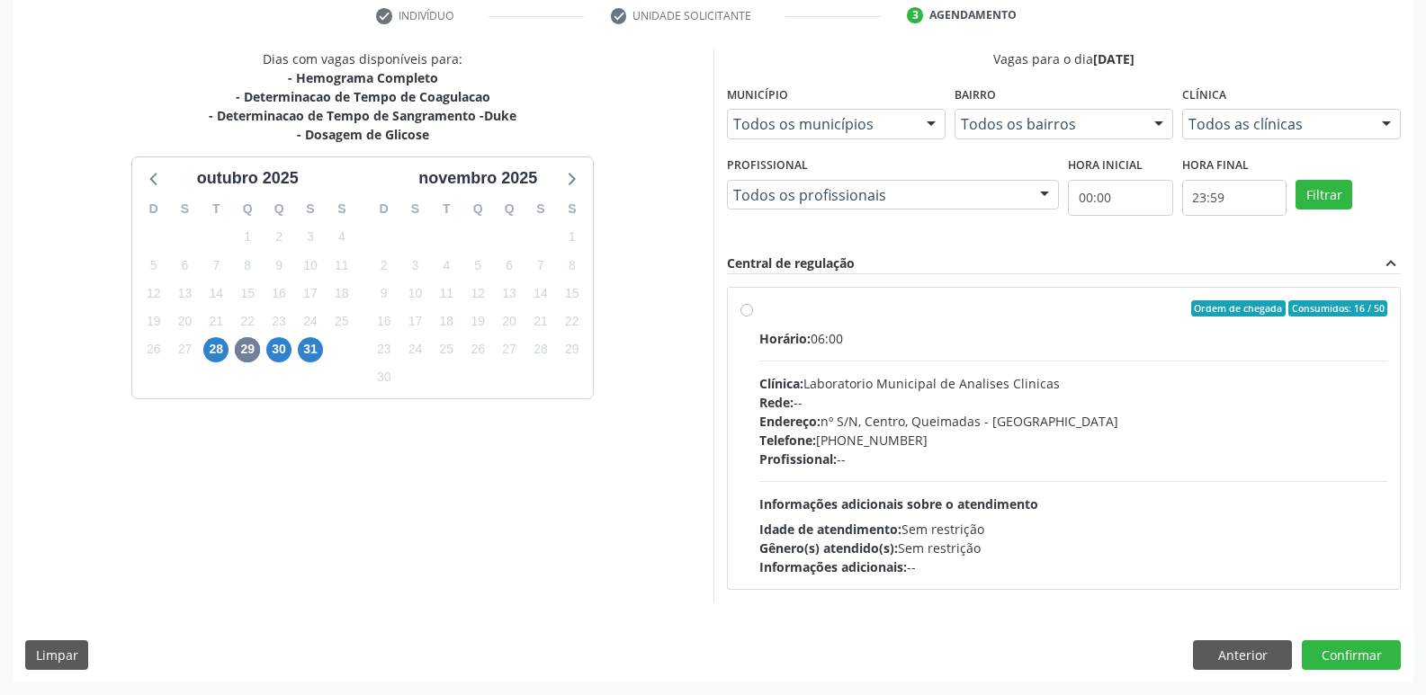
drag, startPoint x: 1057, startPoint y: 361, endPoint x: 1039, endPoint y: 356, distance: 18.5
click at [1053, 357] on div "Horário: 06:00 Clínica: Laboratorio Municipal de Analises Clinicas Rede: -- End…" at bounding box center [1073, 452] width 629 height 247
click at [753, 317] on input "Ordem de chegada Consumidos: 16 / 50 Horário: 06:00 Clínica: Laboratorio Munici…" at bounding box center [746, 309] width 13 height 16
radio input "true"
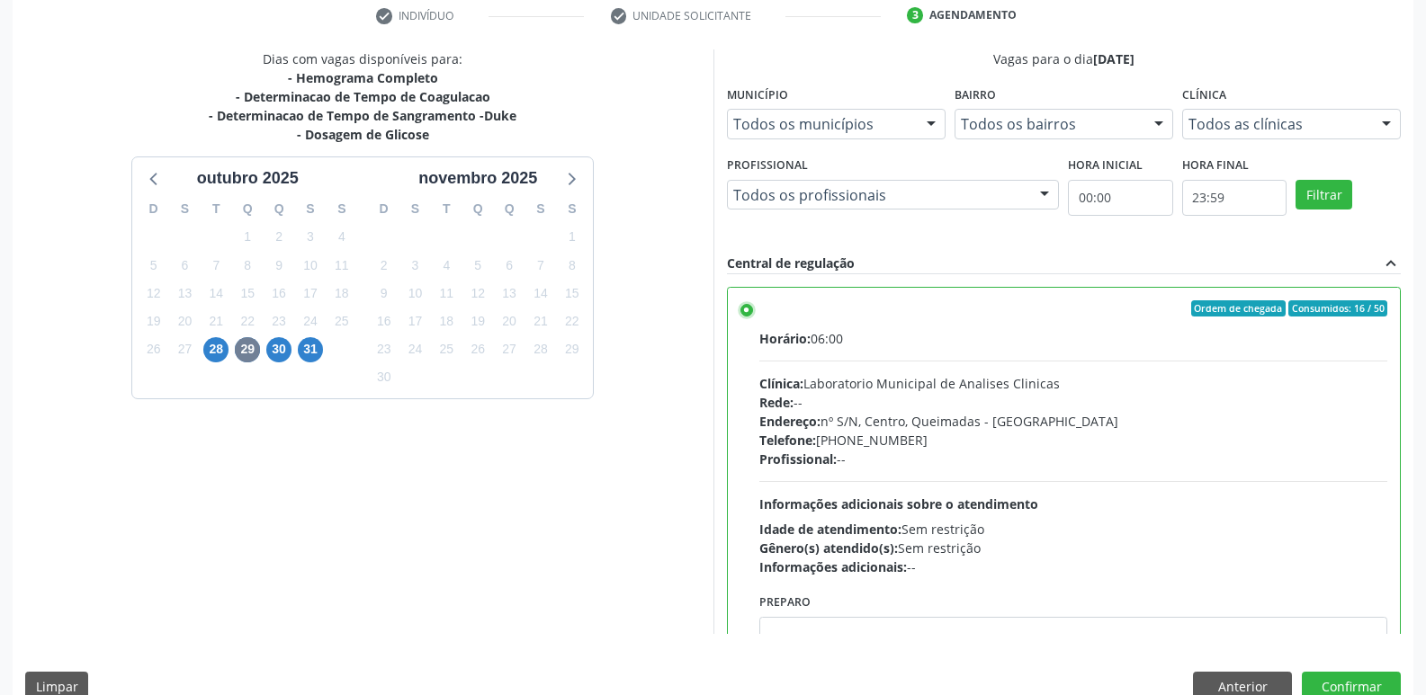
scroll to position [89, 0]
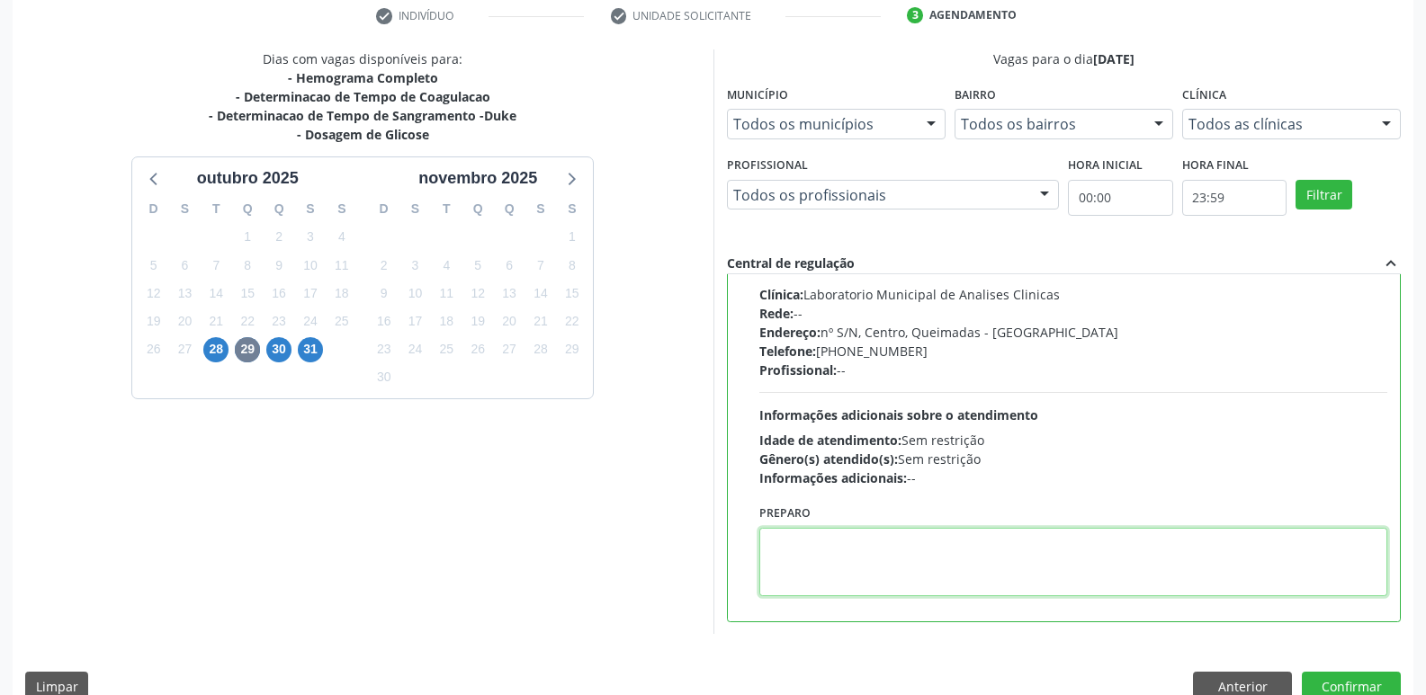
drag, startPoint x: 1024, startPoint y: 577, endPoint x: 1001, endPoint y: 461, distance: 118.2
click at [991, 570] on textarea at bounding box center [1073, 562] width 629 height 68
type textarea "IR EM [GEOGRAPHIC_DATA]"
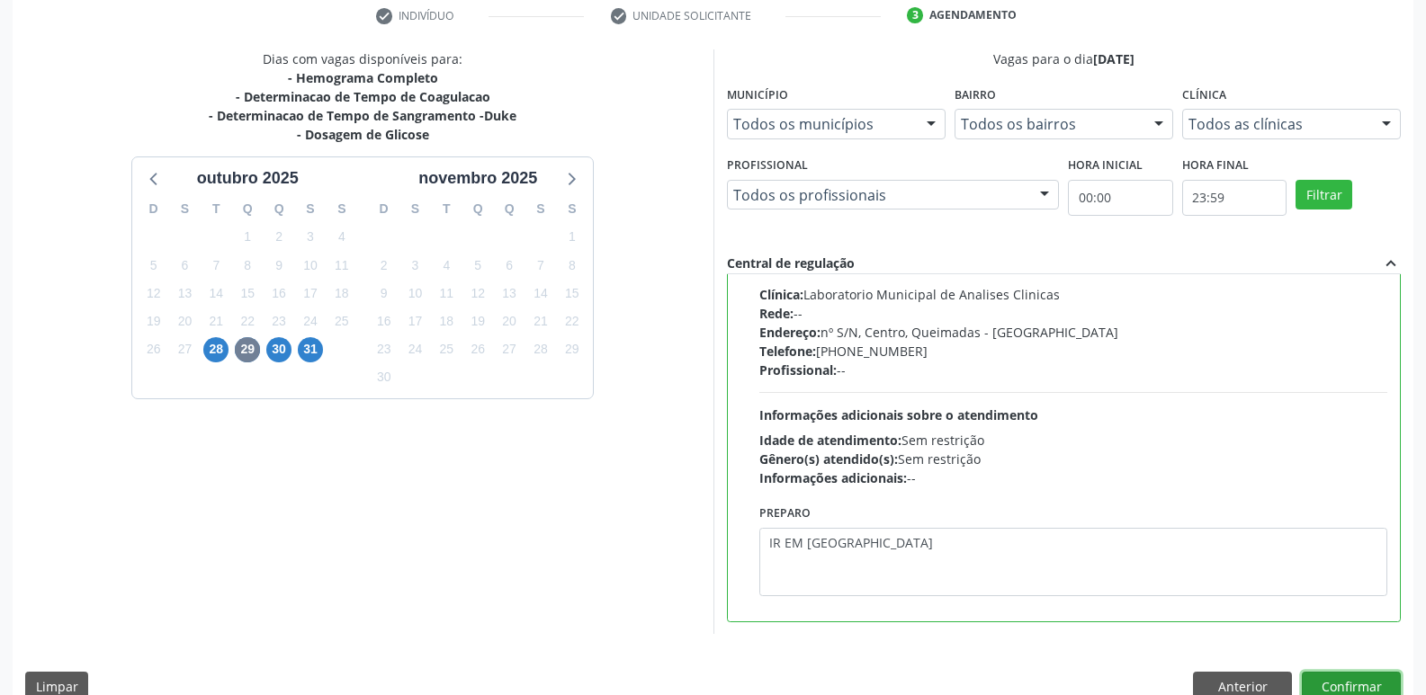
click at [1340, 678] on button "Confirmar" at bounding box center [1351, 687] width 99 height 31
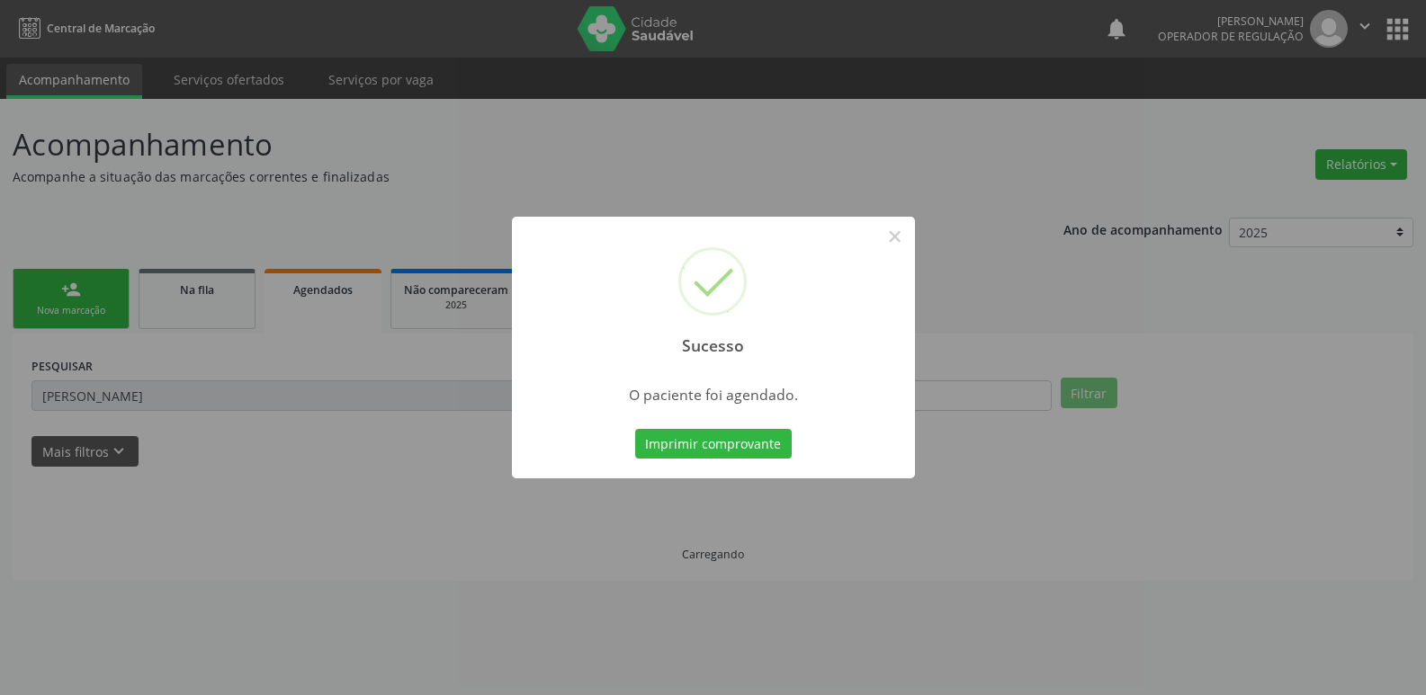
scroll to position [0, 0]
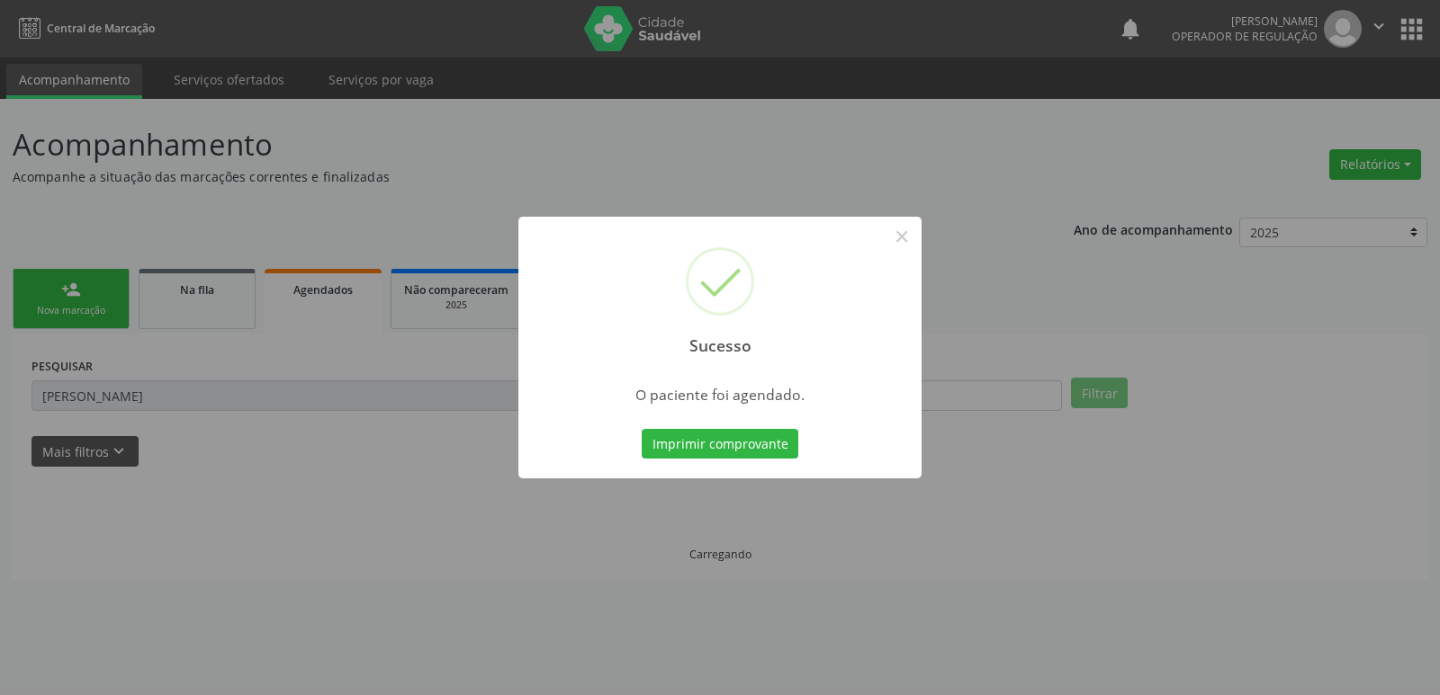
click at [642, 429] on button "Imprimir comprovante" at bounding box center [720, 444] width 157 height 31
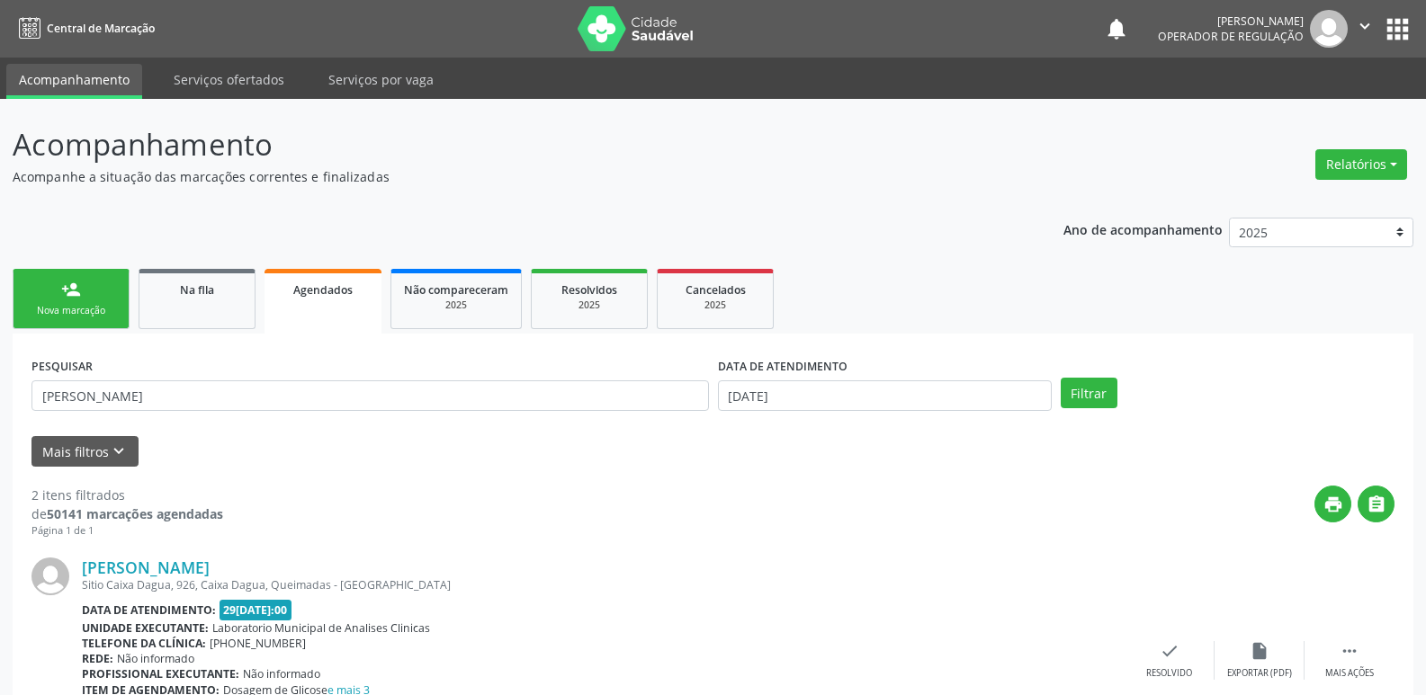
click at [1385, 27] on button "apps" at bounding box center [1397, 28] width 31 height 31
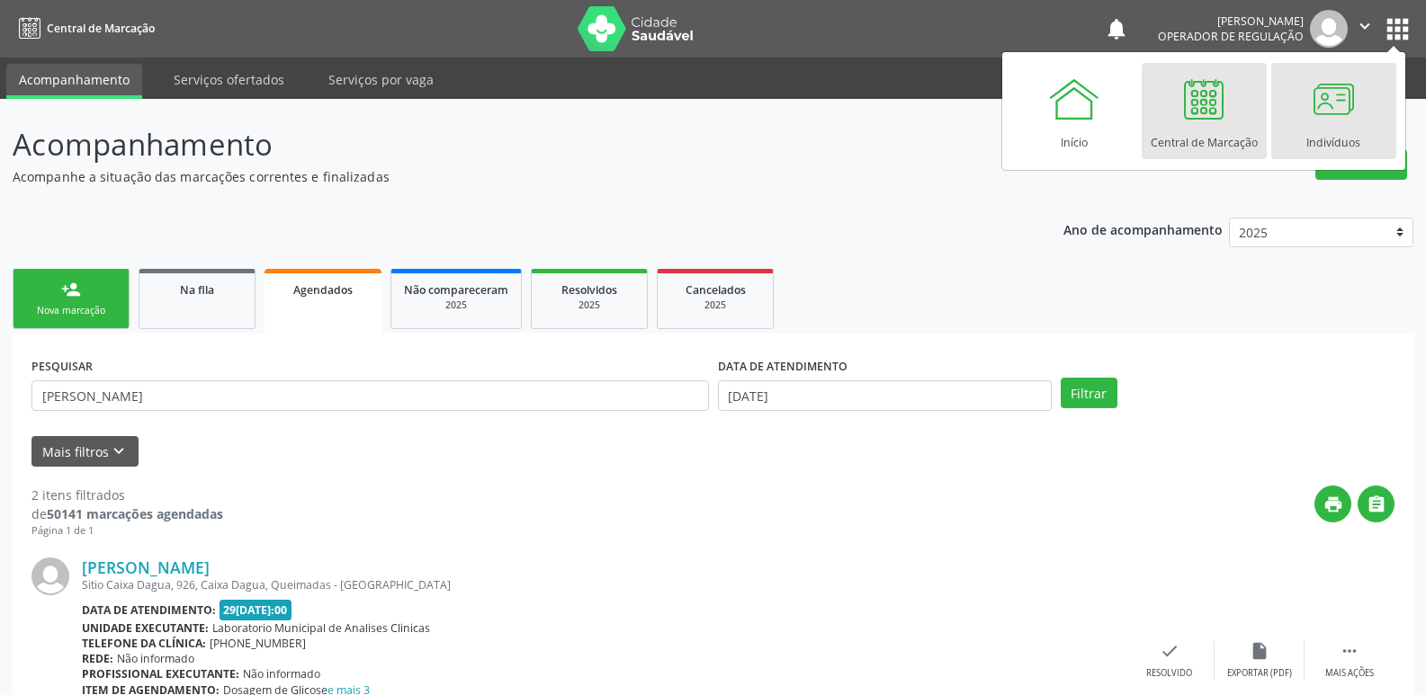
click at [1322, 109] on div at bounding box center [1333, 99] width 54 height 54
